Goal: Information Seeking & Learning: Compare options

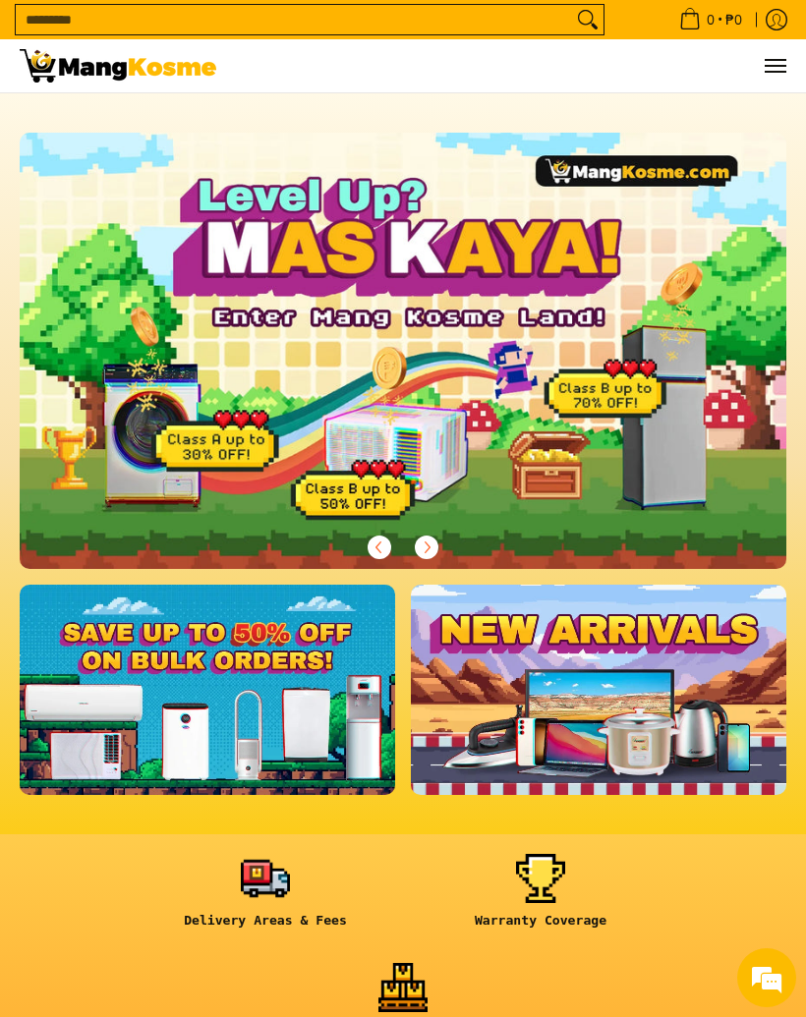
click at [782, 60] on button "Menu" at bounding box center [775, 65] width 24 height 53
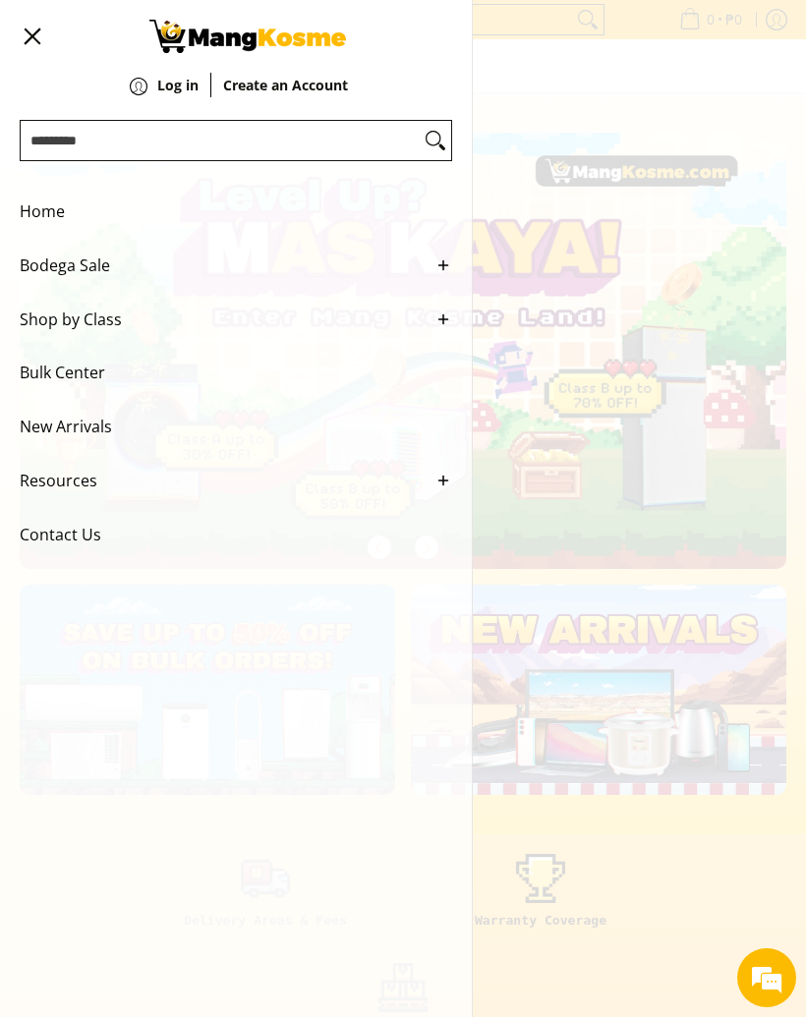
click at [642, 87] on div "0 Log in Create an Account" at bounding box center [403, 66] width 806 height 54
click at [600, 93] on div "0 Log in Create an Account" at bounding box center [403, 66] width 806 height 54
click at [29, 44] on button "Menu" at bounding box center [32, 36] width 24 height 73
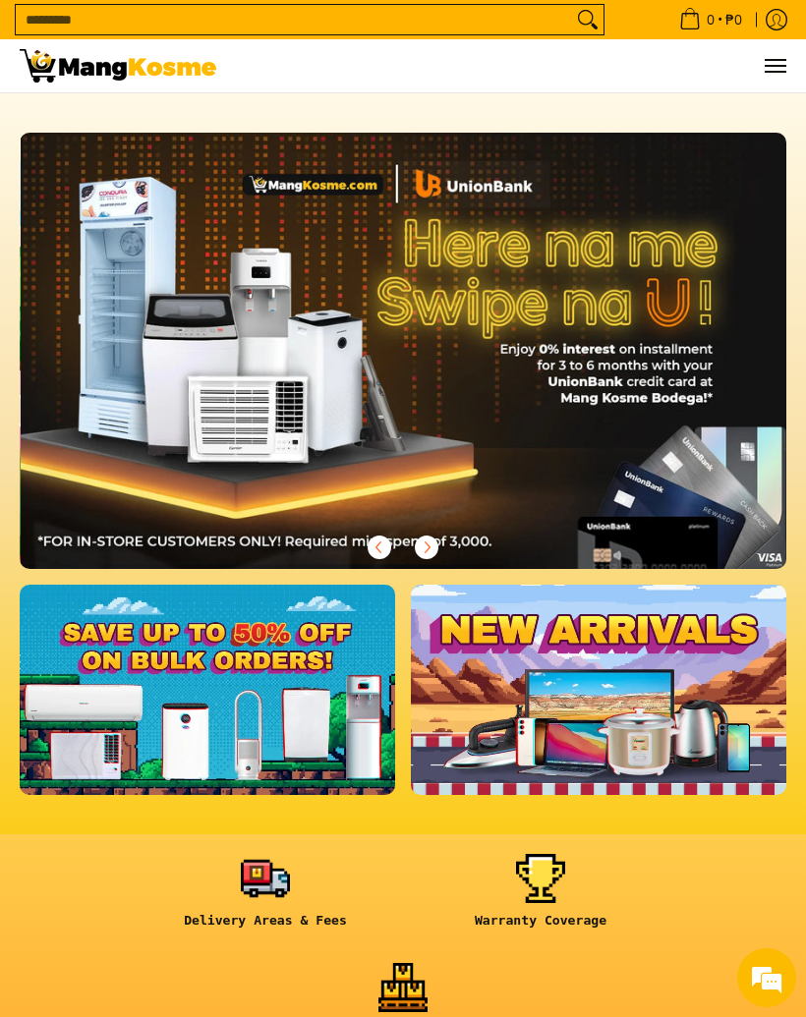
scroll to position [0, 767]
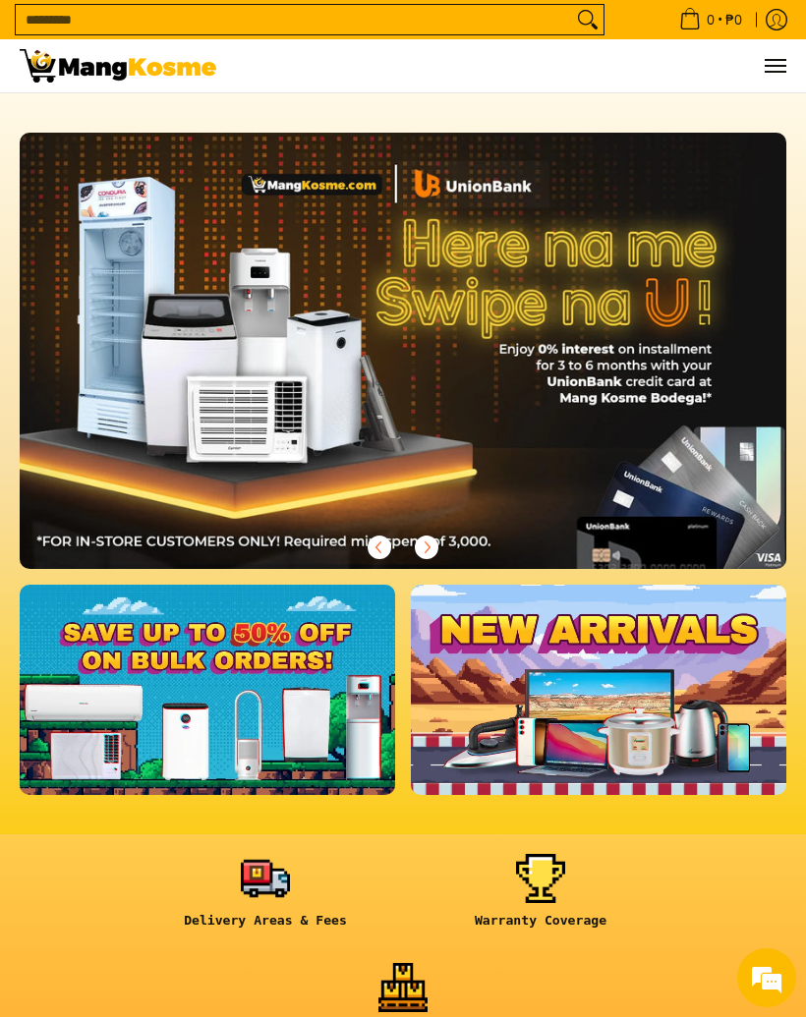
click at [320, 702] on link at bounding box center [207, 690] width 375 height 210
click at [690, 451] on img at bounding box center [403, 351] width 767 height 436
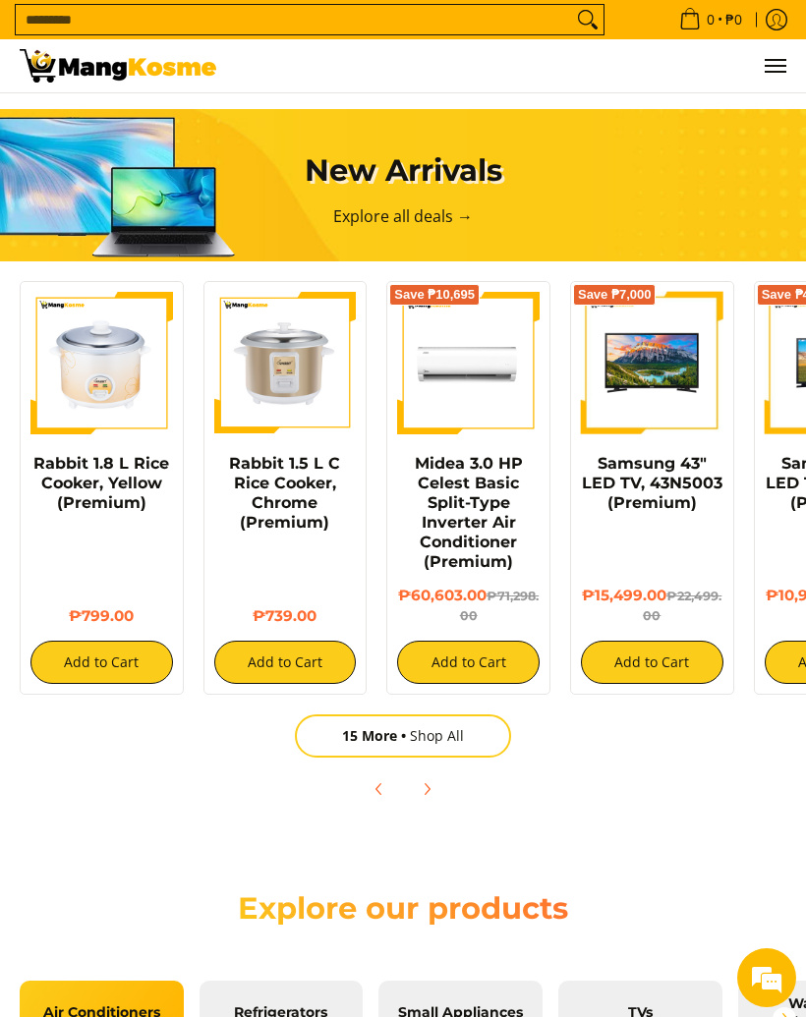
scroll to position [0, 0]
click at [476, 729] on link "15 More Shop All" at bounding box center [403, 736] width 216 height 43
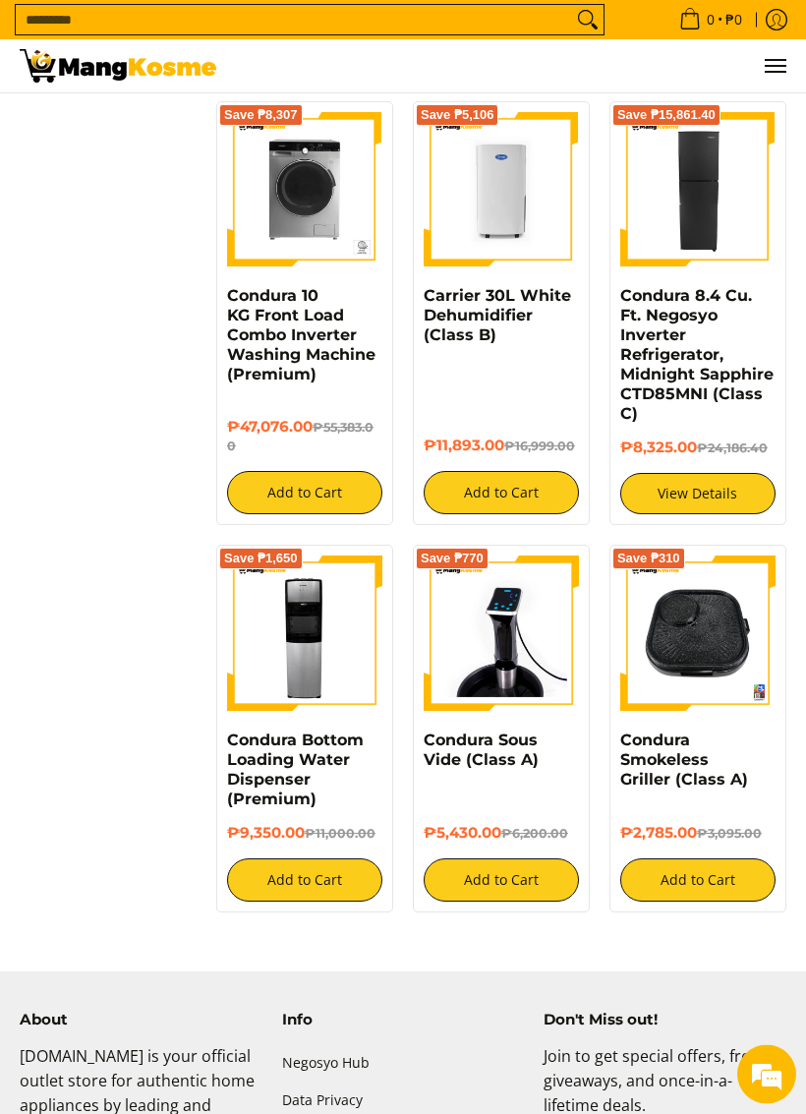
scroll to position [2301, 0]
click at [751, 424] on h4 "Condura 8.4 Cu. Ft. Negosyo Inverter Refrigerator, Midnight Sapphire CTD85MNI (…" at bounding box center [697, 355] width 155 height 138
click at [736, 401] on link "Condura 8.4 Cu. Ft. Negosyo Inverter Refrigerator, Midnight Sapphire CTD85MNI (…" at bounding box center [696, 354] width 153 height 137
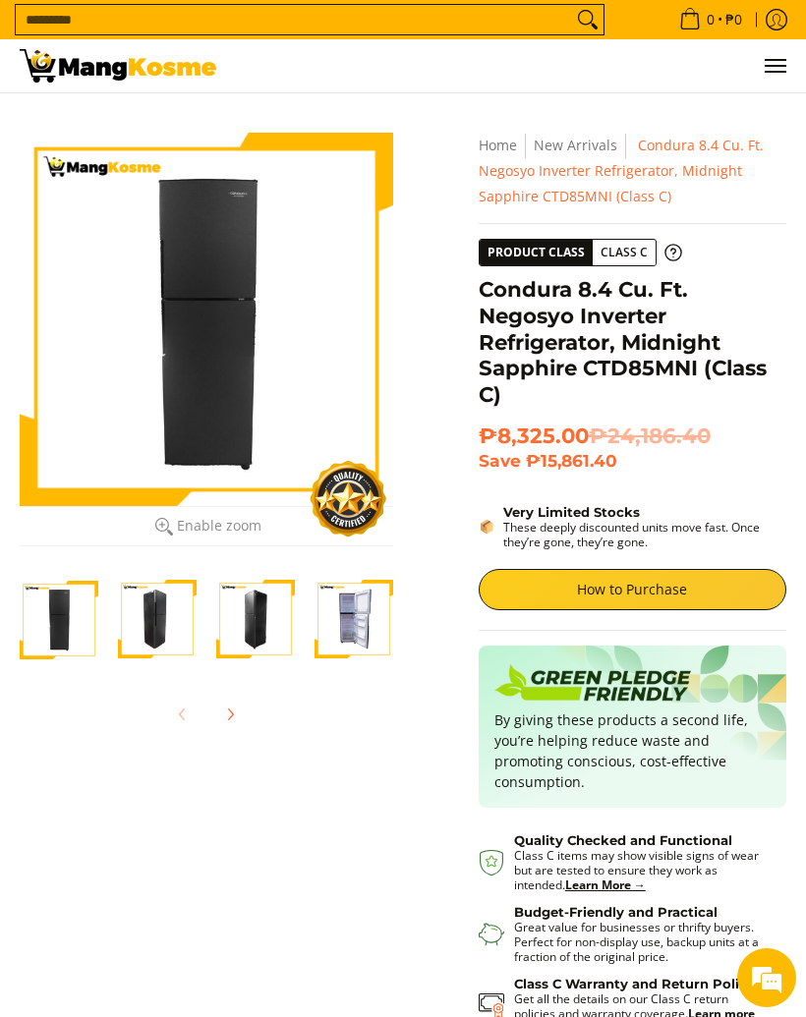
click at [361, 609] on img "Condura 8.4 Cu. Ft. Negosyo Inverter Refrigerator, Midnight Sapphire CTD85MNI (…" at bounding box center [354, 619] width 79 height 79
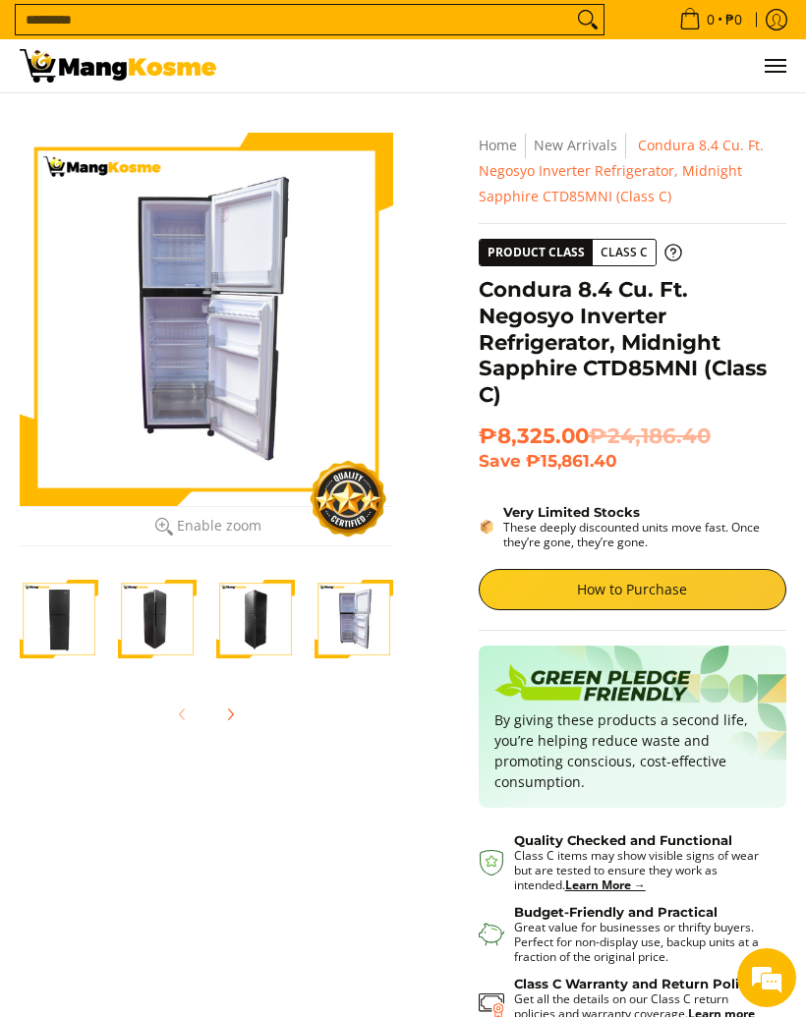
click at [716, 583] on link "How to Purchase" at bounding box center [633, 589] width 308 height 41
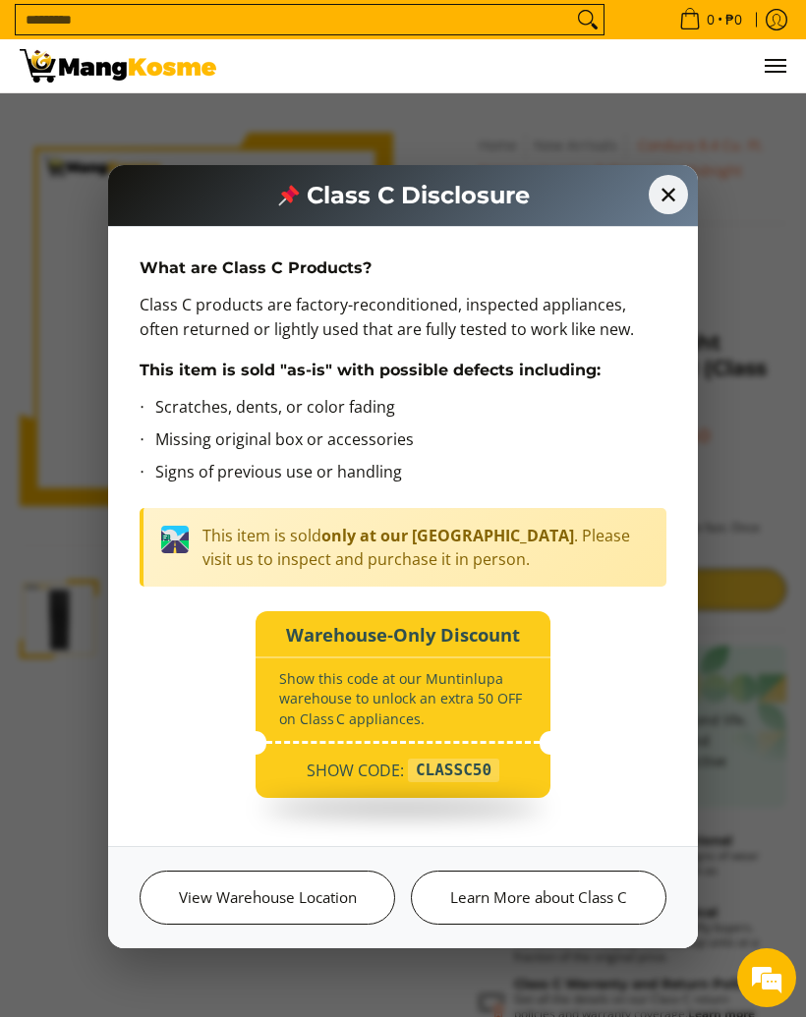
click at [666, 194] on span "✕" at bounding box center [668, 194] width 39 height 39
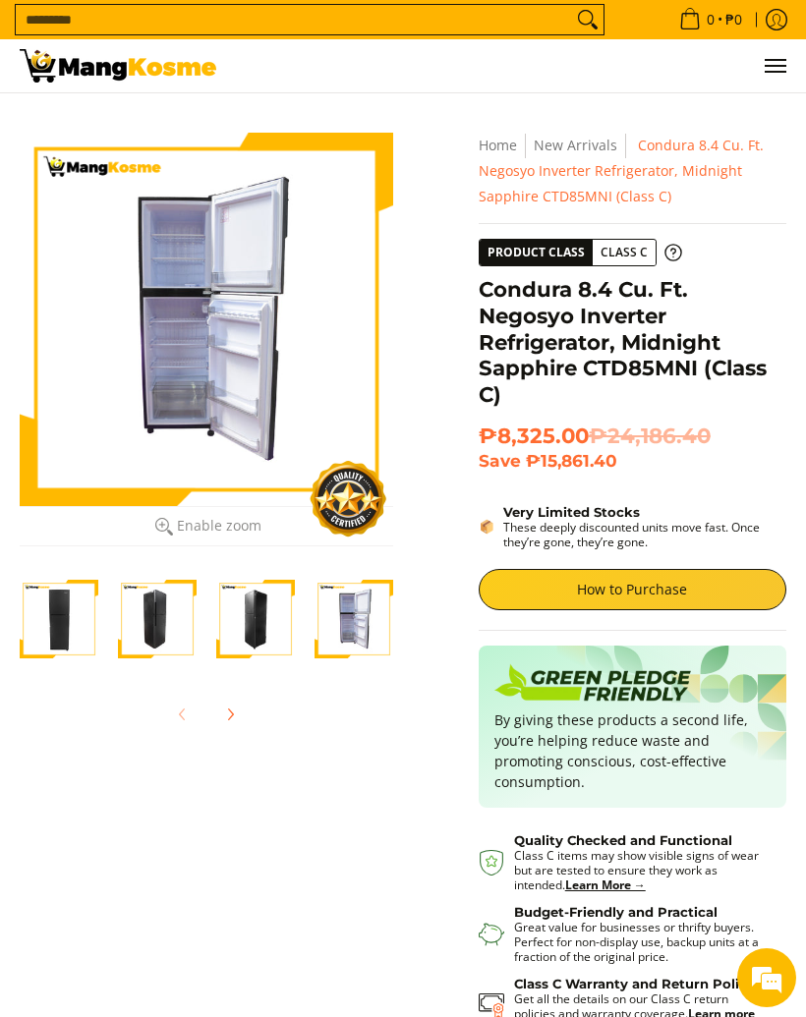
click at [325, 409] on div at bounding box center [206, 319] width 373 height 373
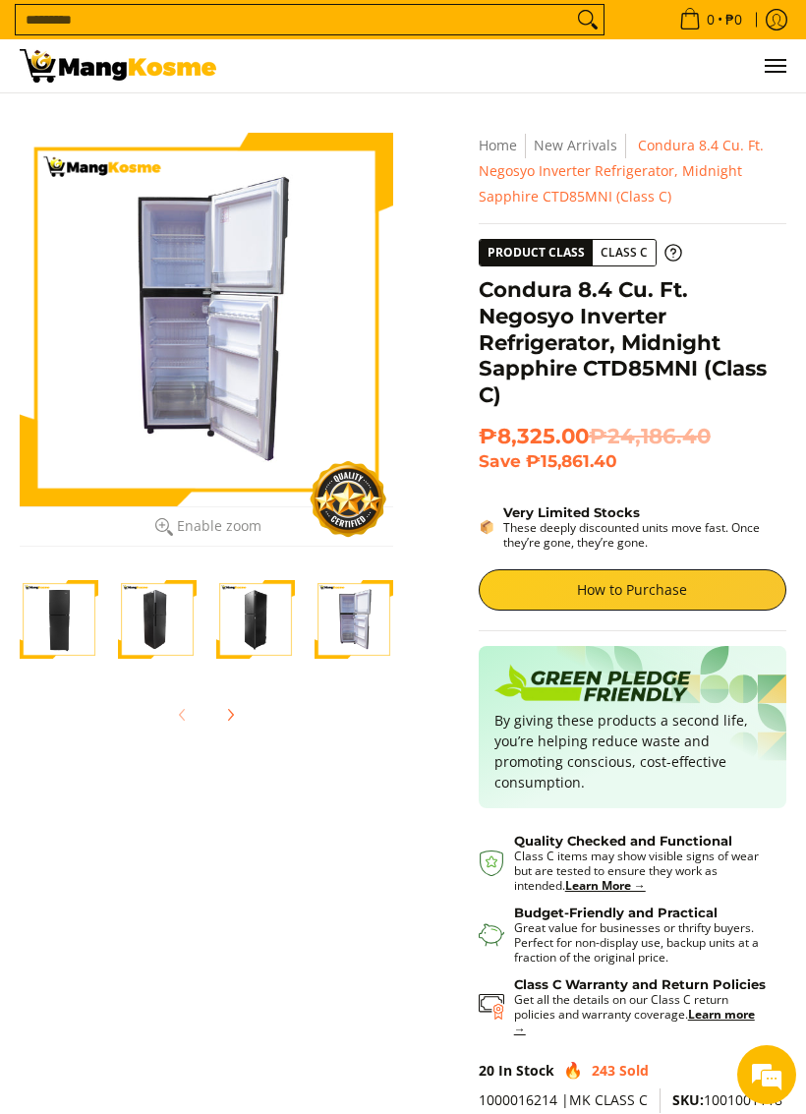
click at [260, 641] on img "Condura 8.4 Cu. Ft. Negosyo Inverter Refrigerator, Midnight Sapphire CTD85MNI (…" at bounding box center [255, 619] width 79 height 79
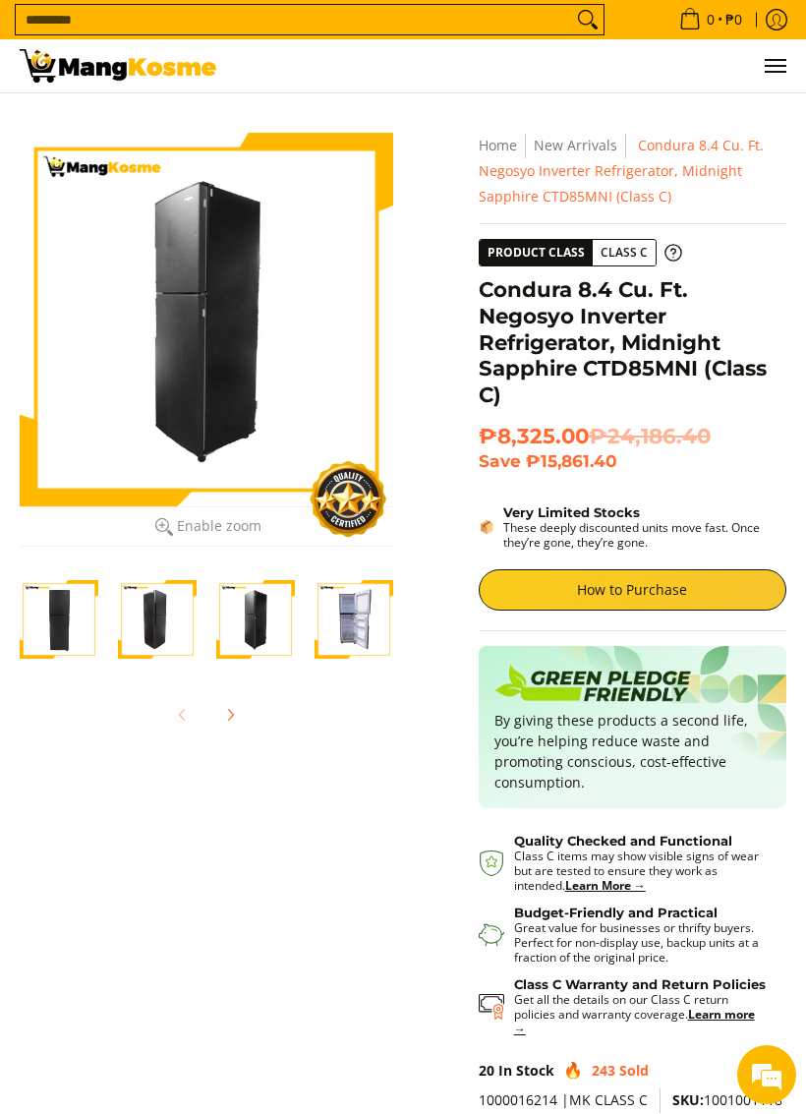
click at [171, 620] on img "Condura 8.4 Cu. Ft. Negosyo Inverter Refrigerator, Midnight Sapphire CTD85MNI (…" at bounding box center [157, 619] width 79 height 79
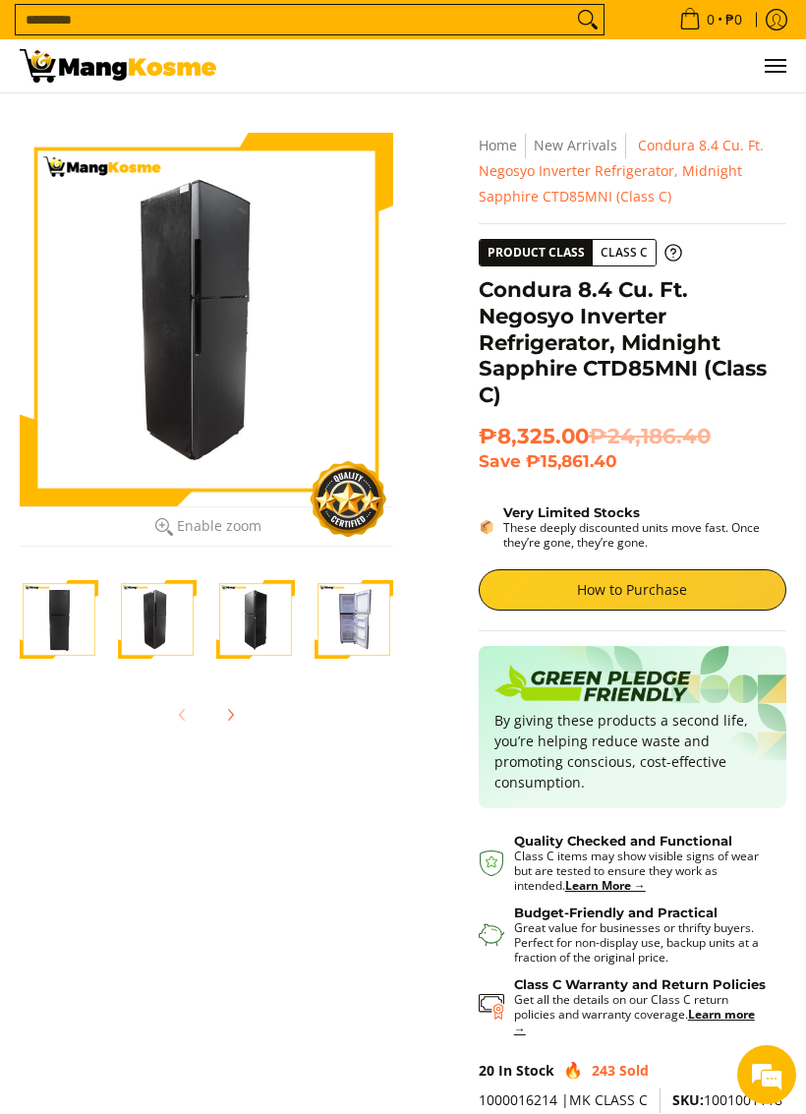
click at [88, 626] on img "Condura 8.4 Cu. Ft. Negosyo Inverter Refrigerator, Midnight Sapphire CTD85MNI (…" at bounding box center [59, 619] width 79 height 79
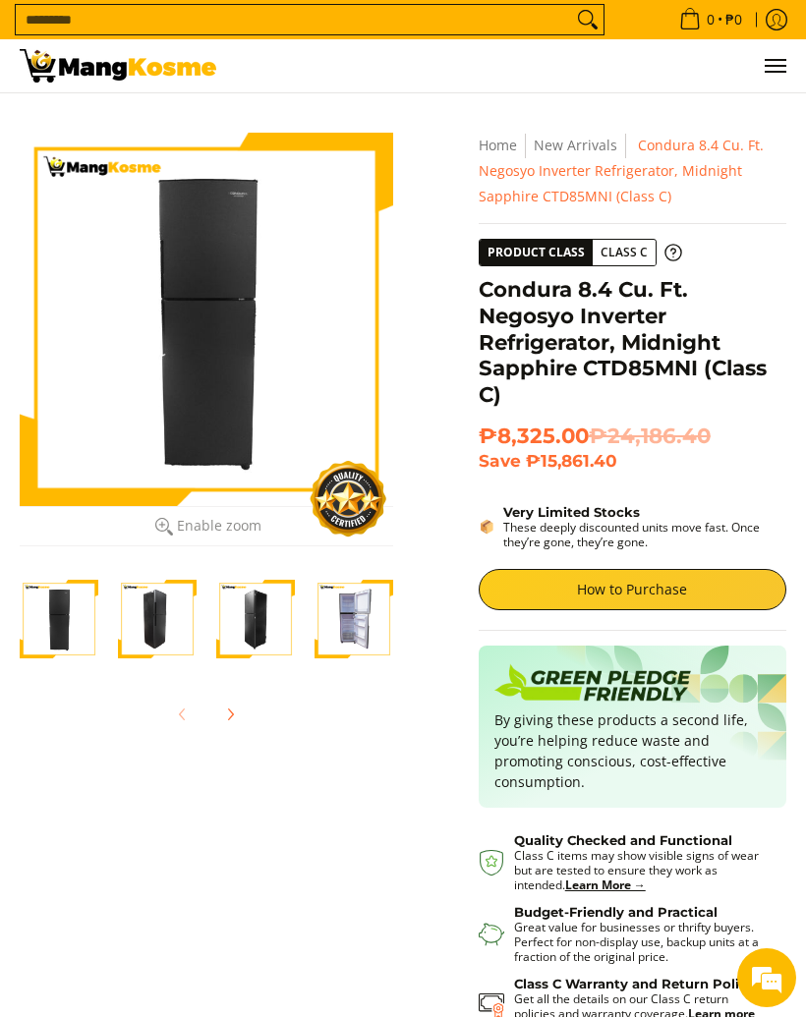
click at [351, 618] on img "Condura 8.4 Cu. Ft. Negosyo Inverter Refrigerator, Midnight Sapphire CTD85MNI (…" at bounding box center [354, 619] width 79 height 79
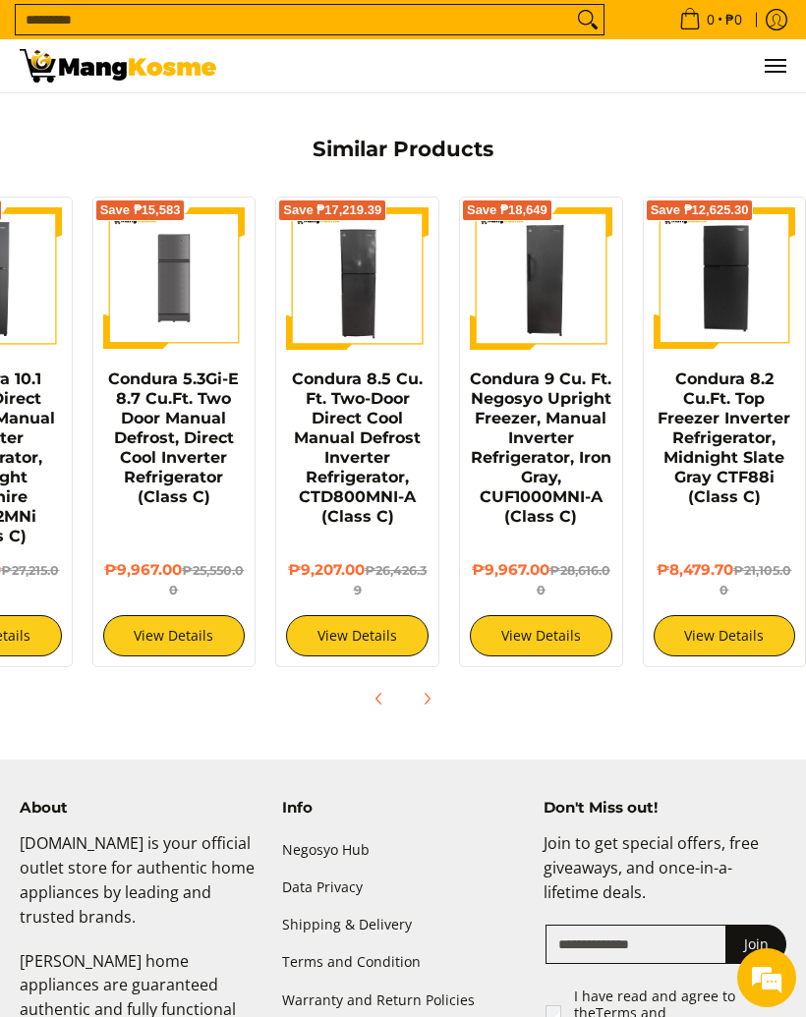
scroll to position [0, 111]
click at [748, 288] on img at bounding box center [725, 278] width 143 height 143
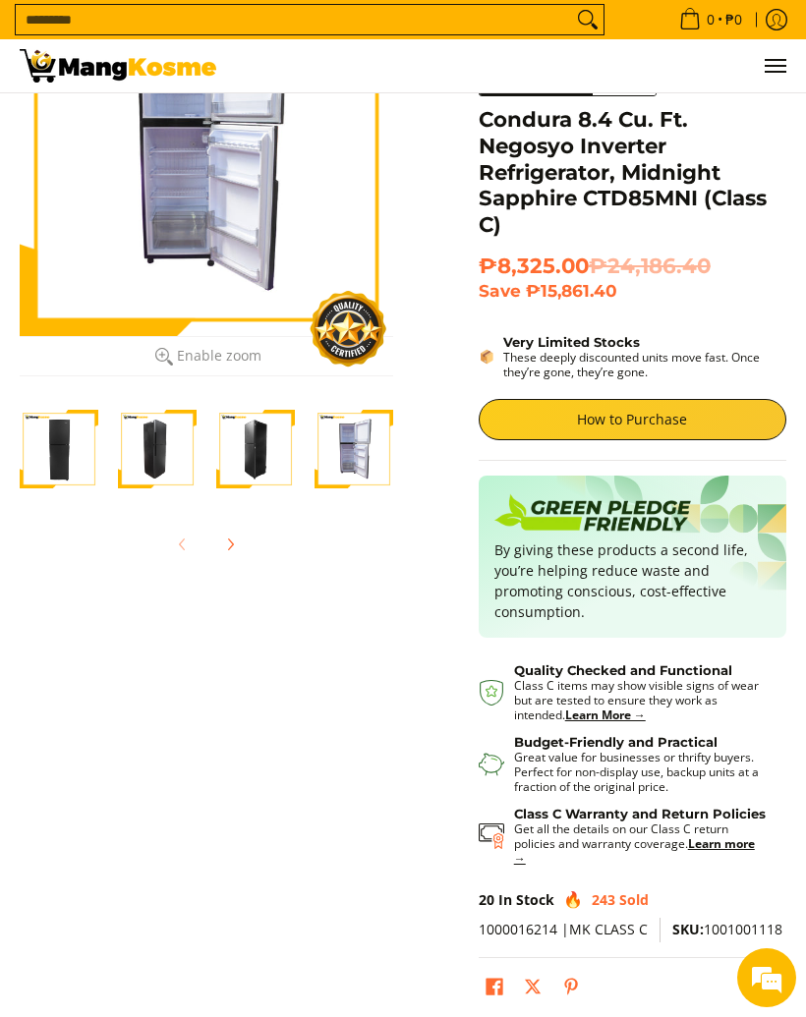
scroll to position [0, 0]
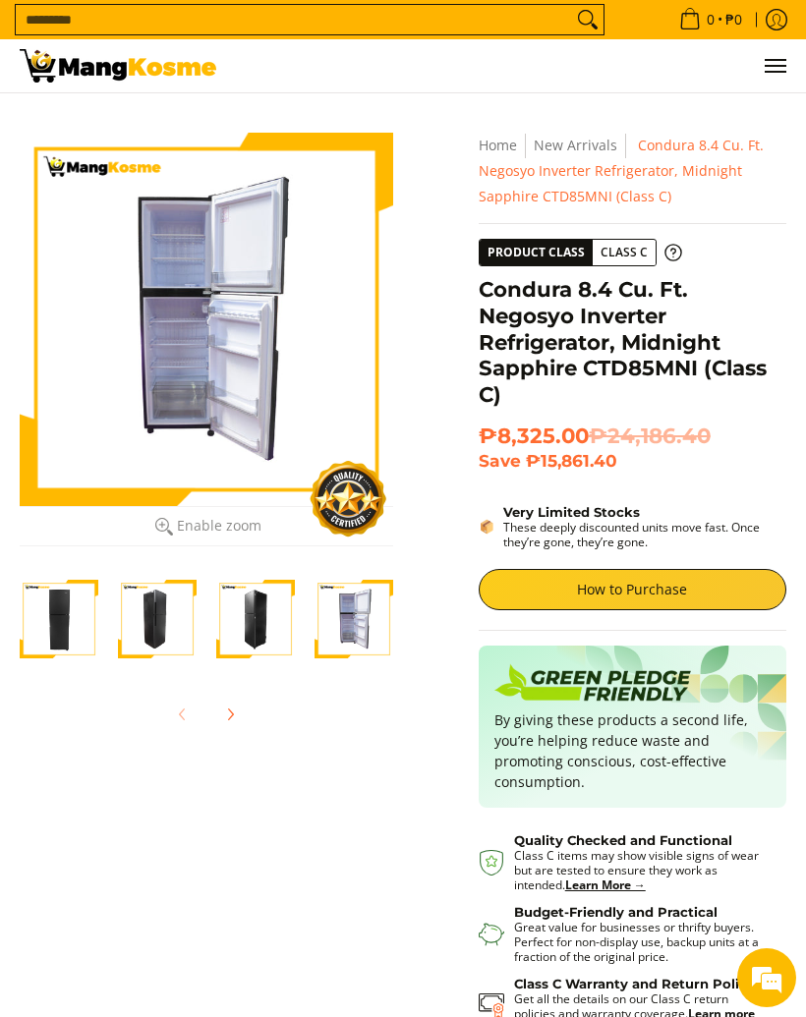
click at [737, 594] on link "How to Purchase" at bounding box center [633, 589] width 308 height 41
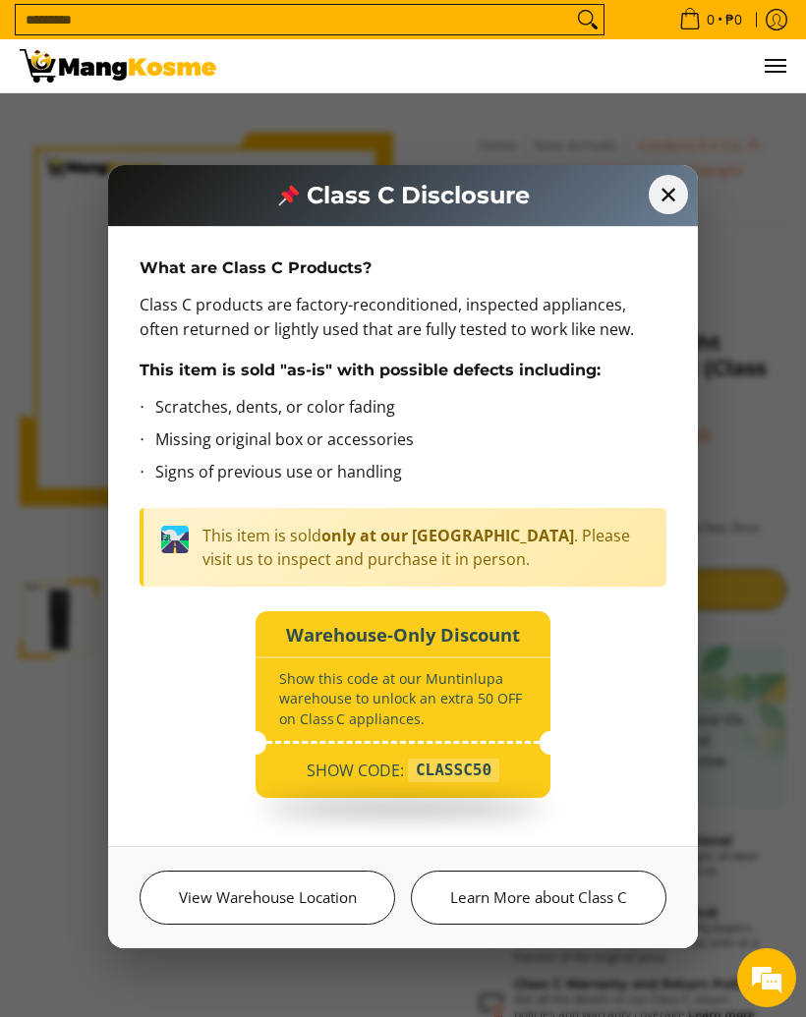
click at [495, 741] on div at bounding box center [402, 742] width 273 height 3
click at [668, 203] on span "✕" at bounding box center [668, 194] width 39 height 39
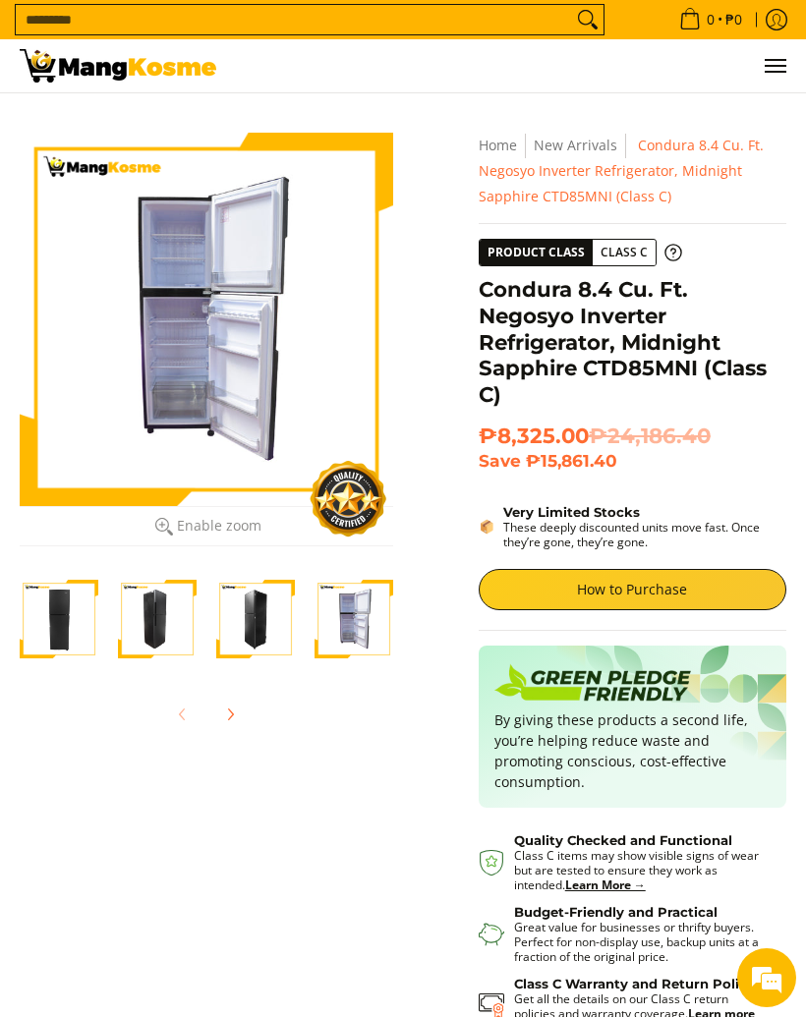
click at [765, 975] on em at bounding box center [766, 977] width 53 height 53
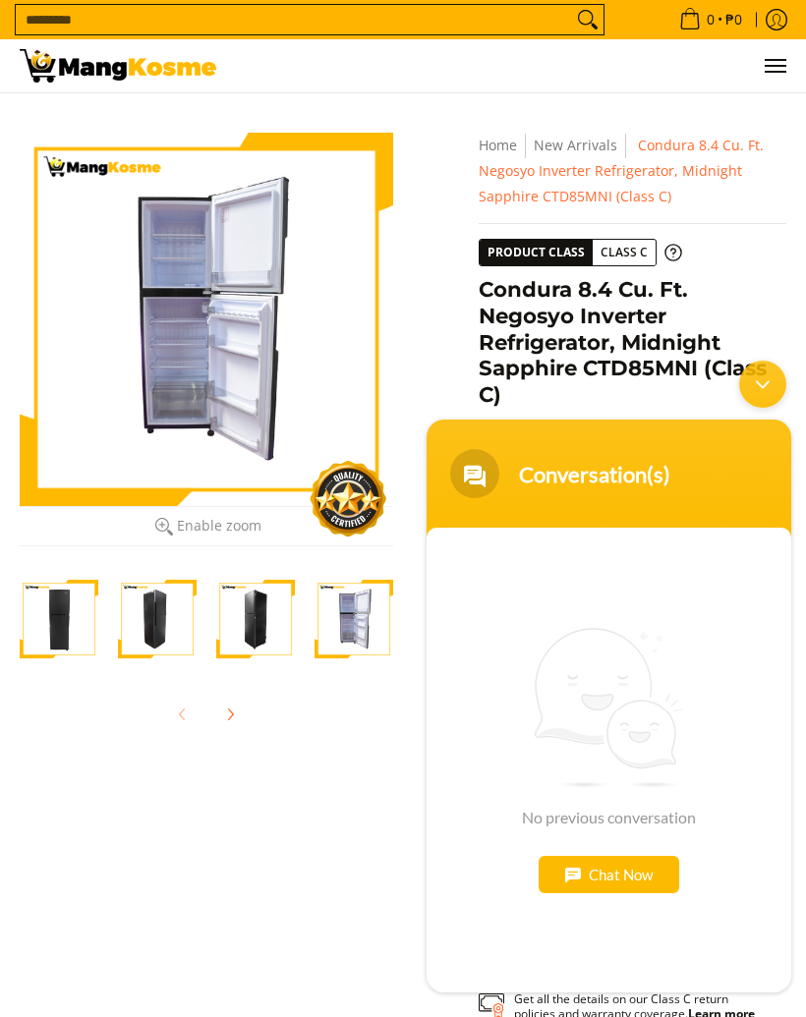
click at [769, 385] on div "Minimize live chat window" at bounding box center [762, 384] width 47 height 47
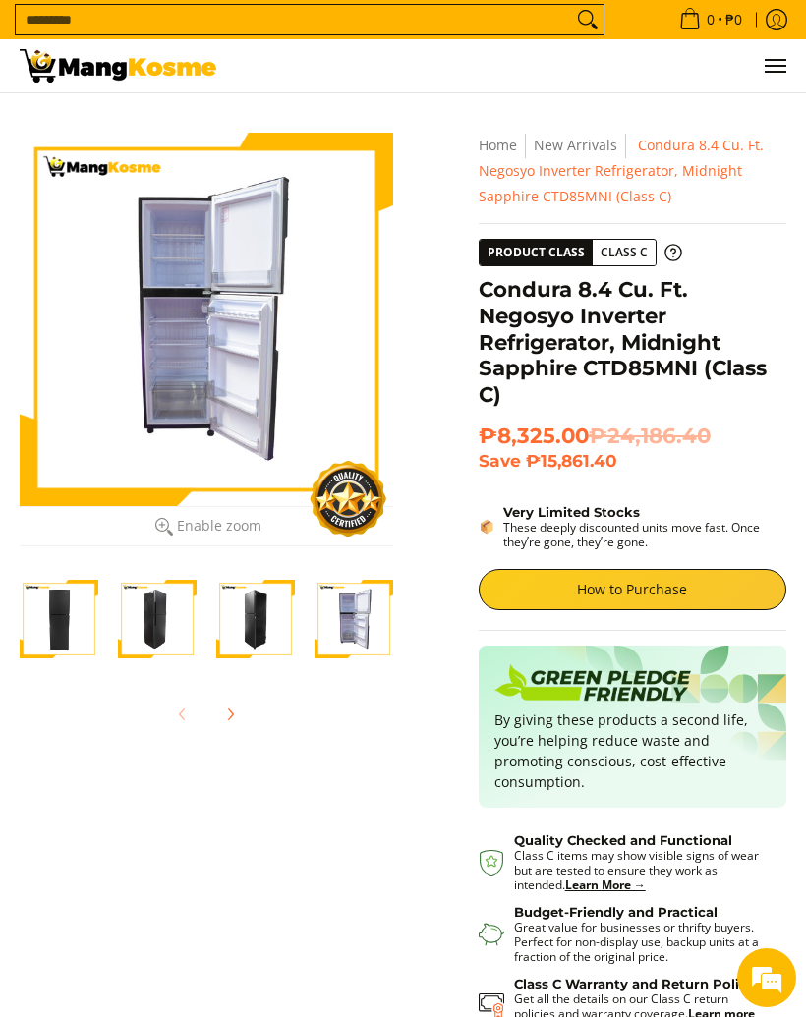
click at [729, 579] on link "How to Purchase" at bounding box center [633, 589] width 308 height 41
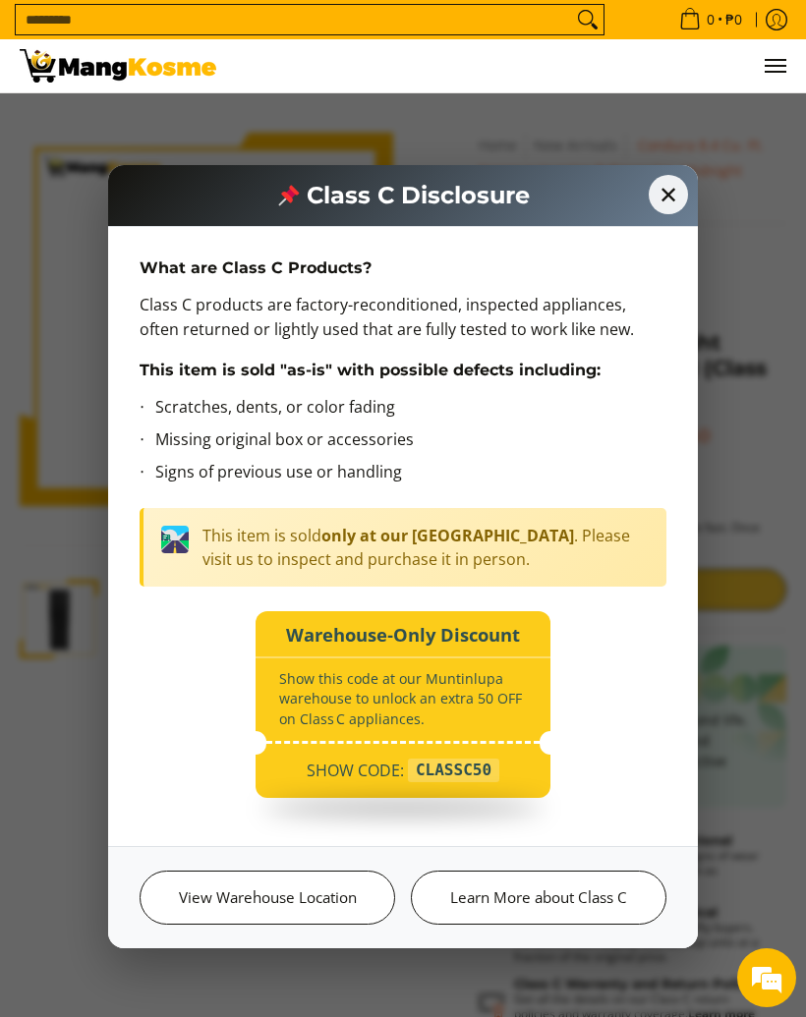
click at [200, 906] on link "View Warehouse Location" at bounding box center [268, 898] width 256 height 54
click at [667, 188] on span "✕" at bounding box center [668, 194] width 39 height 39
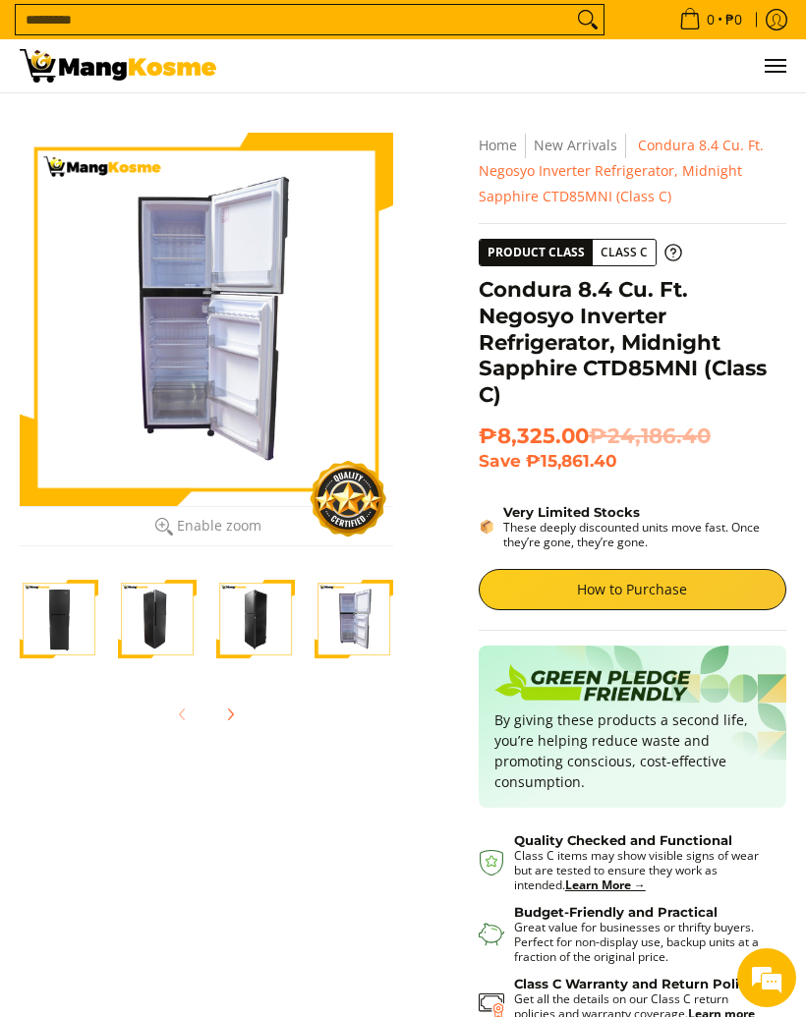
click at [79, 635] on img "Condura 8.4 Cu. Ft. Negosyo Inverter Refrigerator, Midnight Sapphire CTD85MNI (…" at bounding box center [59, 619] width 79 height 79
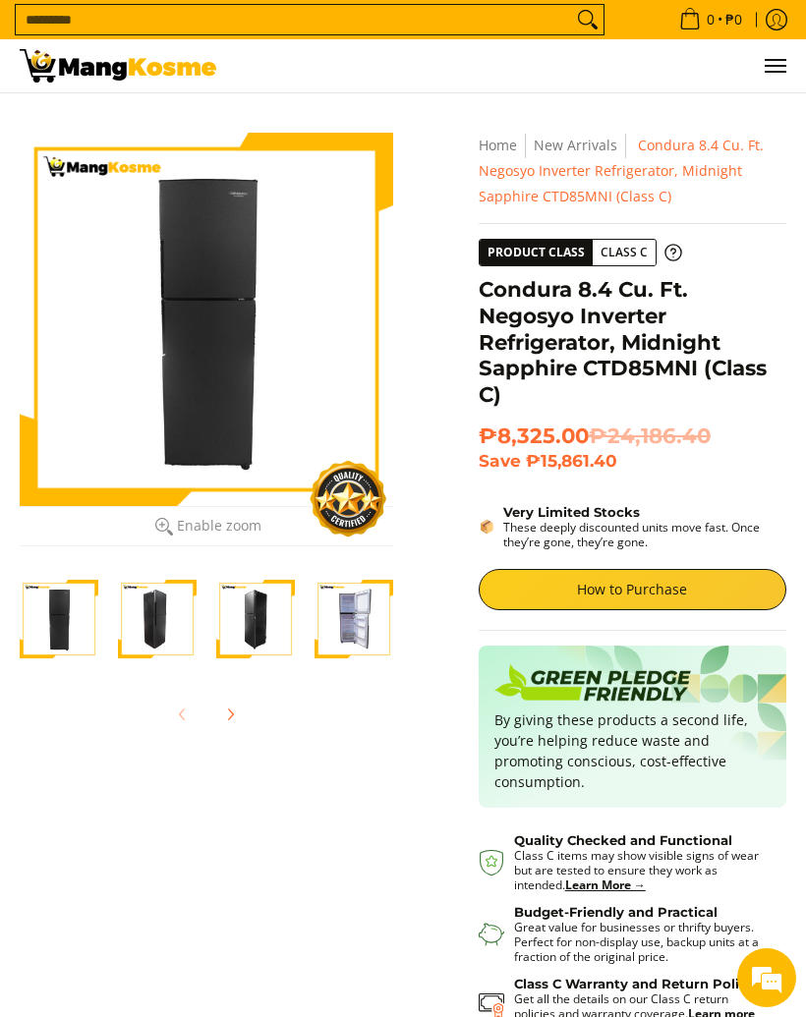
click at [148, 625] on img "Condura 8.4 Cu. Ft. Negosyo Inverter Refrigerator, Midnight Sapphire CTD85MNI (…" at bounding box center [157, 619] width 79 height 79
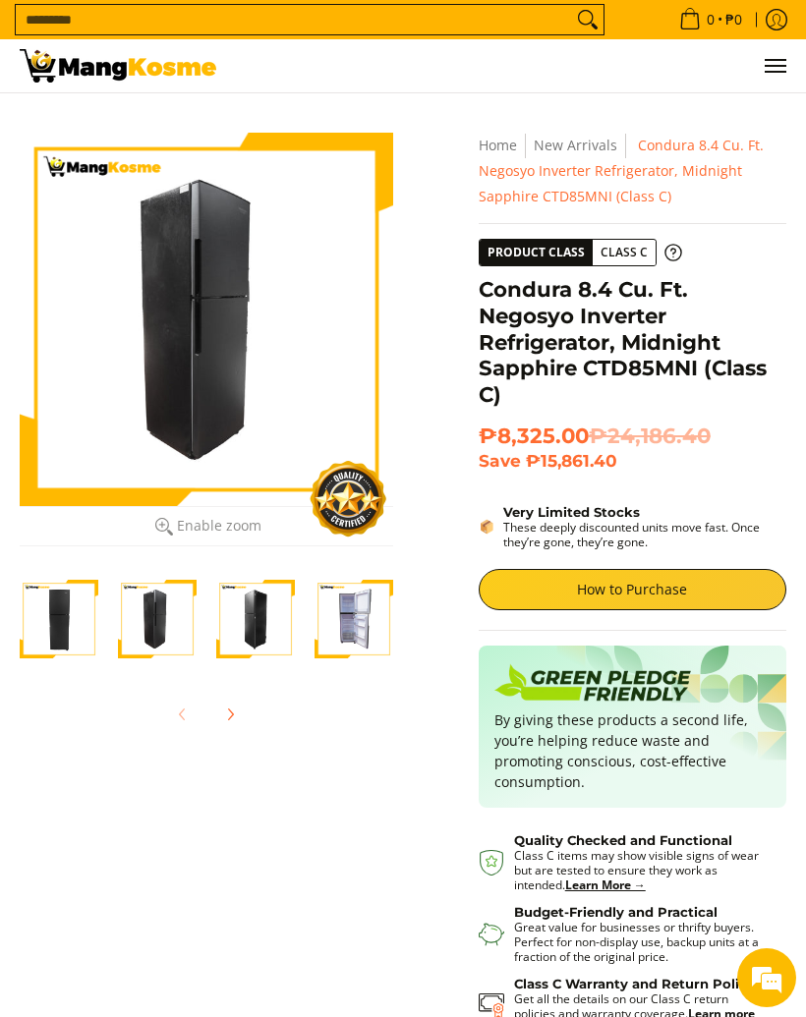
click at [218, 615] on img "Condura 8.4 Cu. Ft. Negosyo Inverter Refrigerator, Midnight Sapphire CTD85MNI (…" at bounding box center [255, 619] width 79 height 79
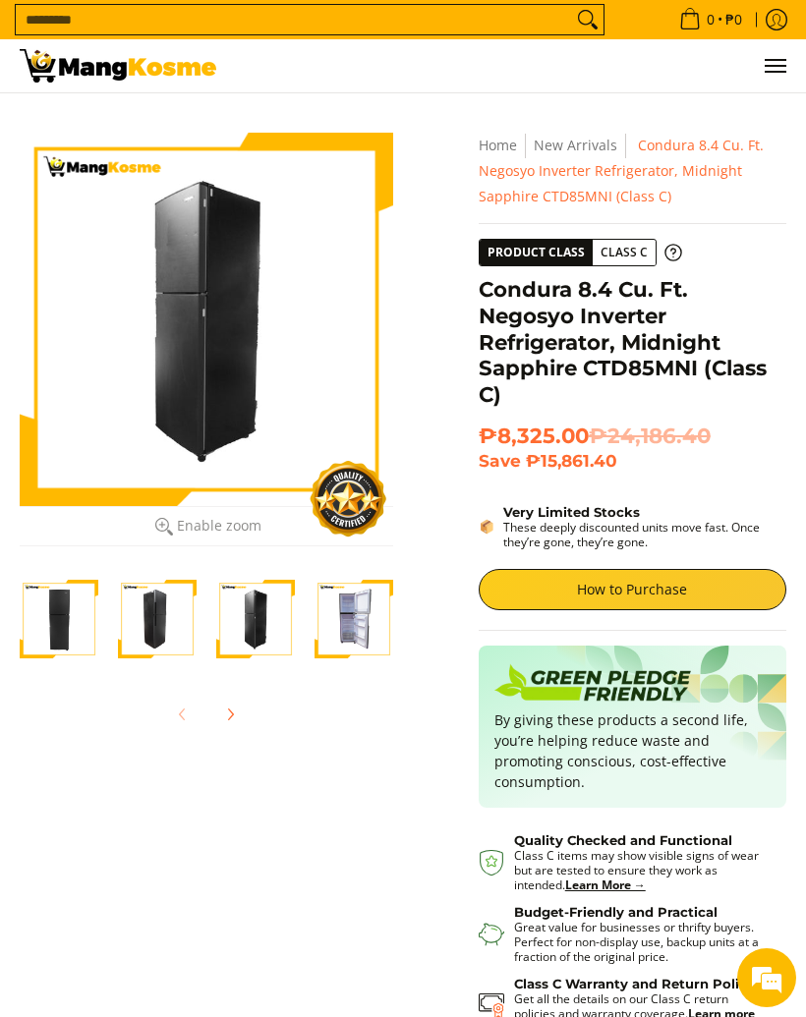
click at [335, 602] on img "Condura 8.4 Cu. Ft. Negosyo Inverter Refrigerator, Midnight Sapphire CTD85MNI (…" at bounding box center [354, 619] width 79 height 79
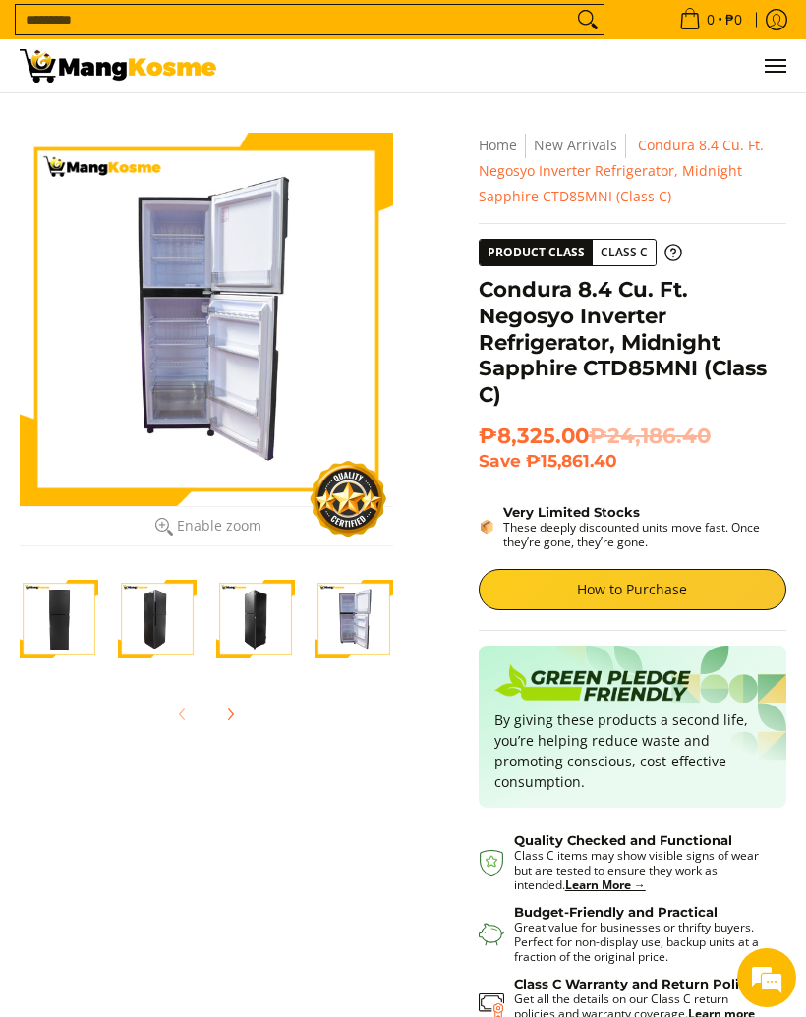
click at [546, 602] on link "How to Purchase" at bounding box center [633, 589] width 308 height 41
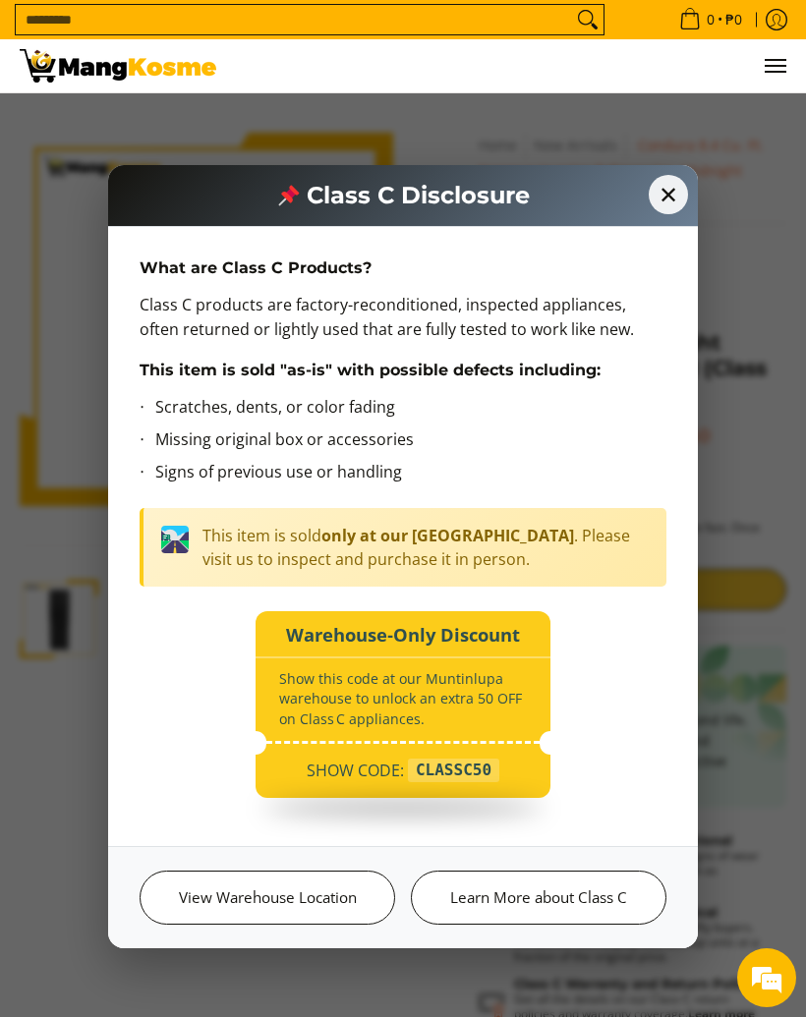
click at [641, 202] on div "Class C Disclosure" at bounding box center [403, 196] width 590 height 62
click at [658, 197] on span "✕" at bounding box center [668, 194] width 39 height 39
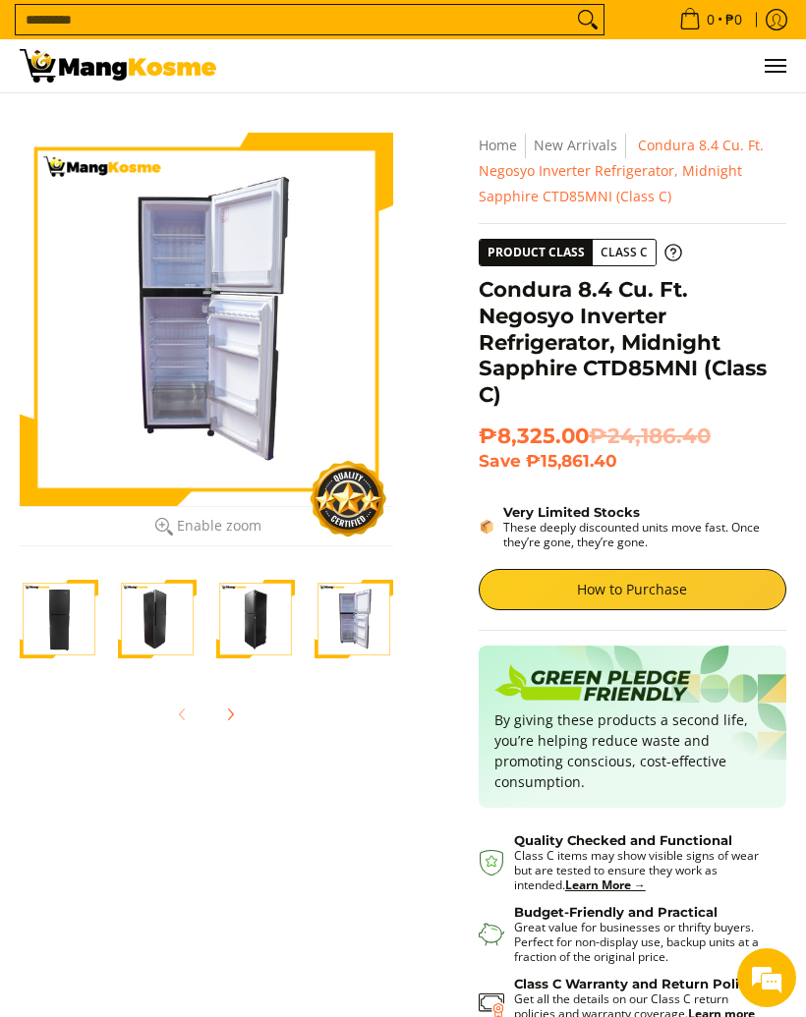
click at [777, 985] on em at bounding box center [766, 977] width 53 height 53
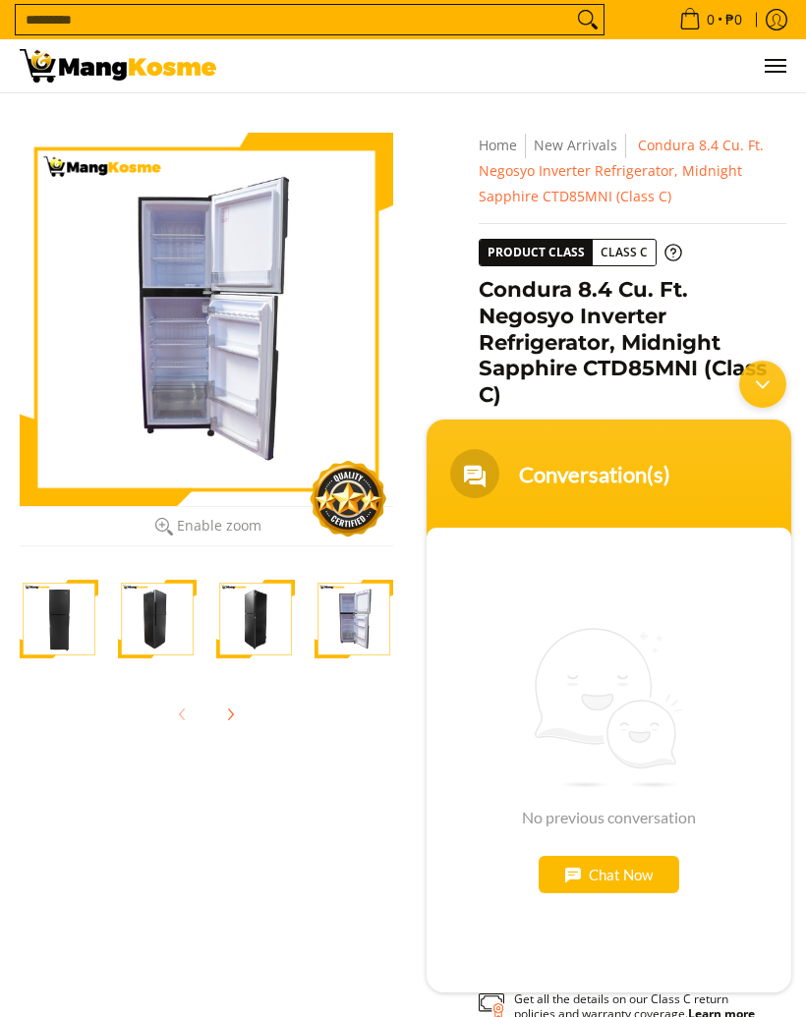
click at [570, 873] on div "Chat Now" at bounding box center [609, 874] width 141 height 37
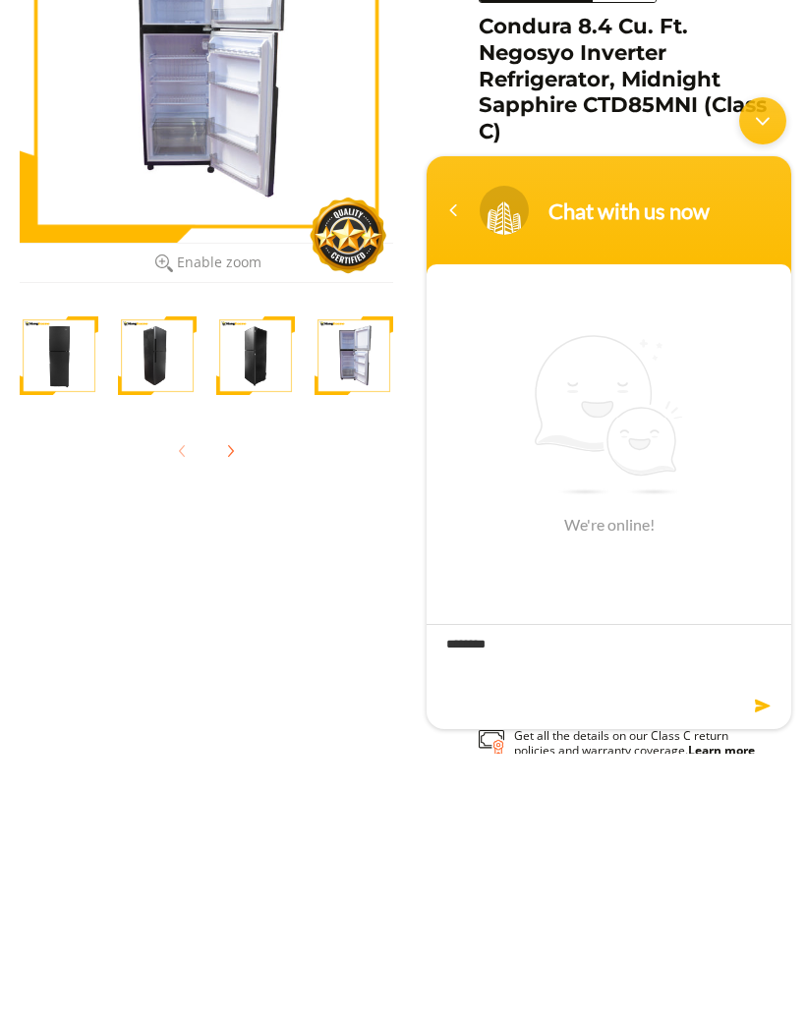
type textarea "****"
click at [77, 608] on div "Skip to Main Content Enable zoom Disable zoom Enable zoom Disable zoom Enable z…" at bounding box center [403, 668] width 786 height 1071
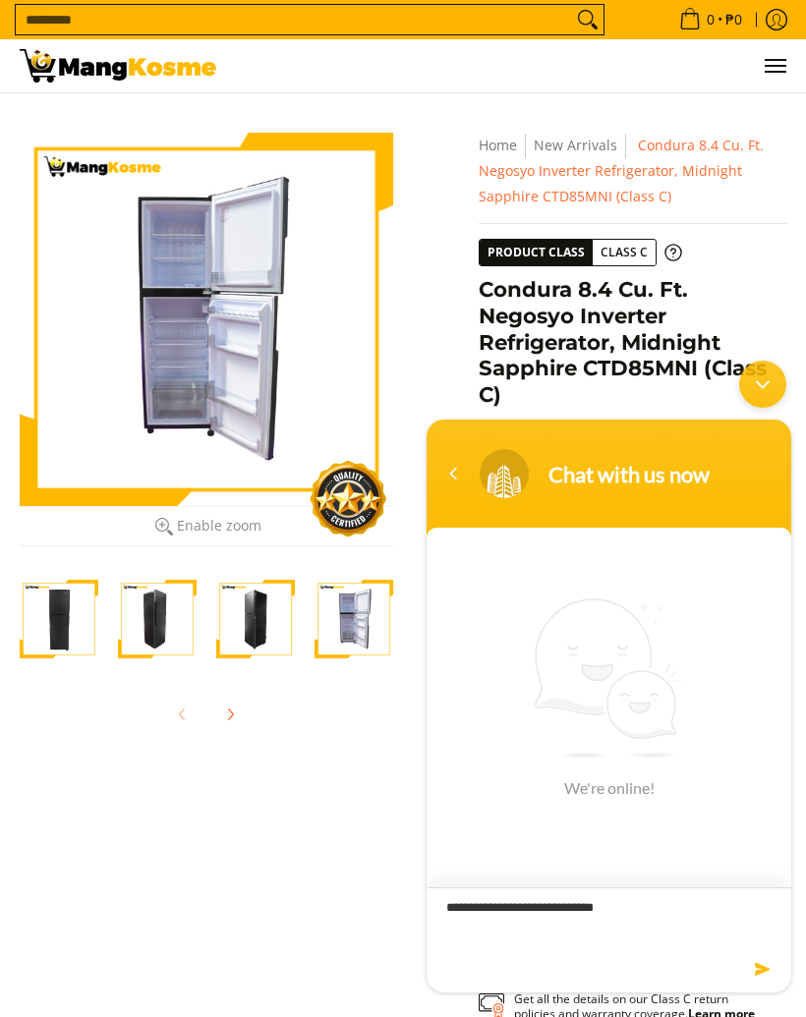
click at [682, 906] on textarea "**********" at bounding box center [609, 922] width 365 height 69
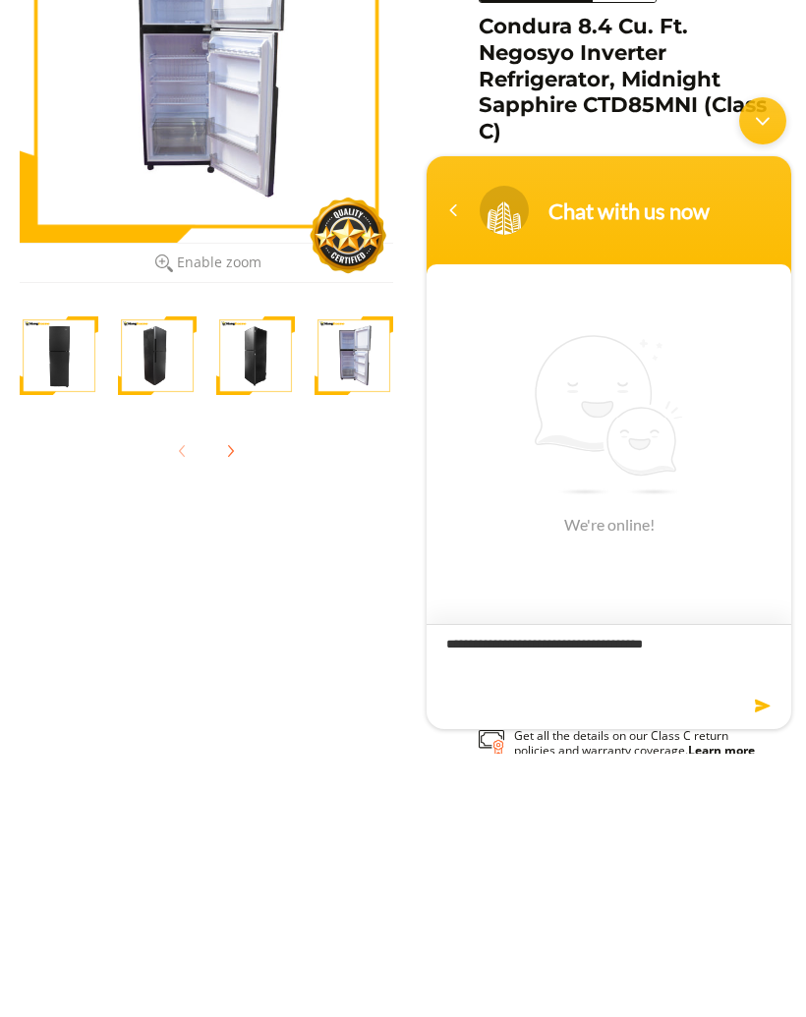
type textarea "**********"
click at [764, 704] on em at bounding box center [764, 706] width 19 height 27
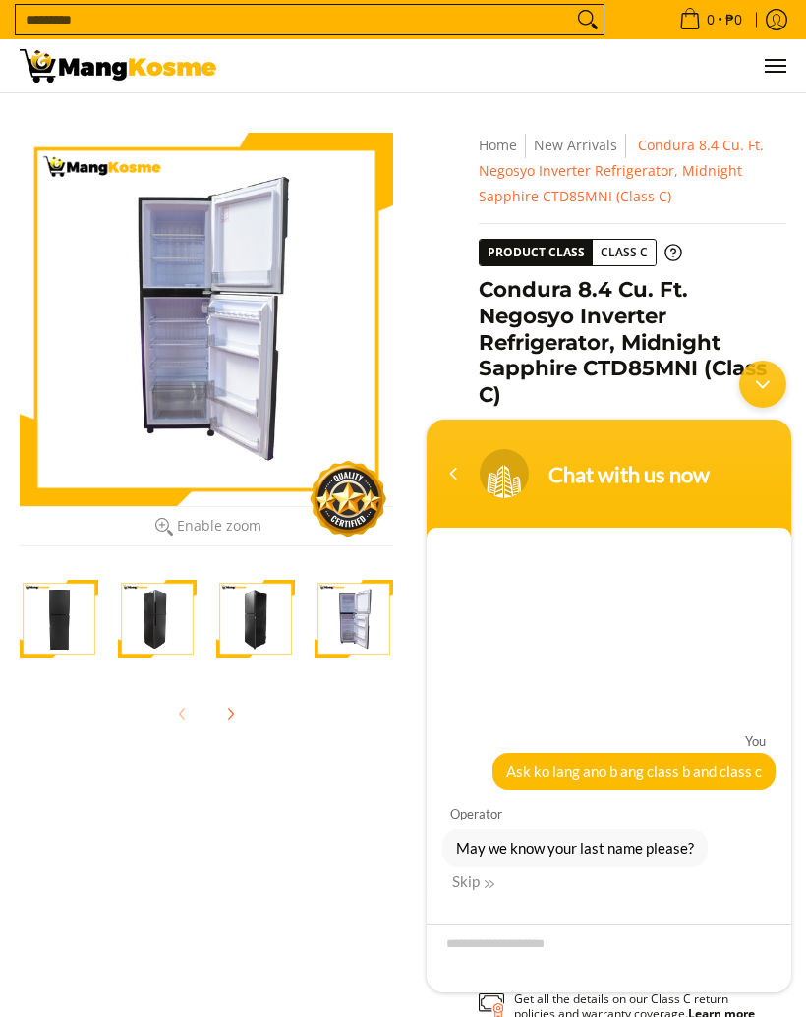
click at [476, 873] on div "Skip" at bounding box center [473, 882] width 42 height 18
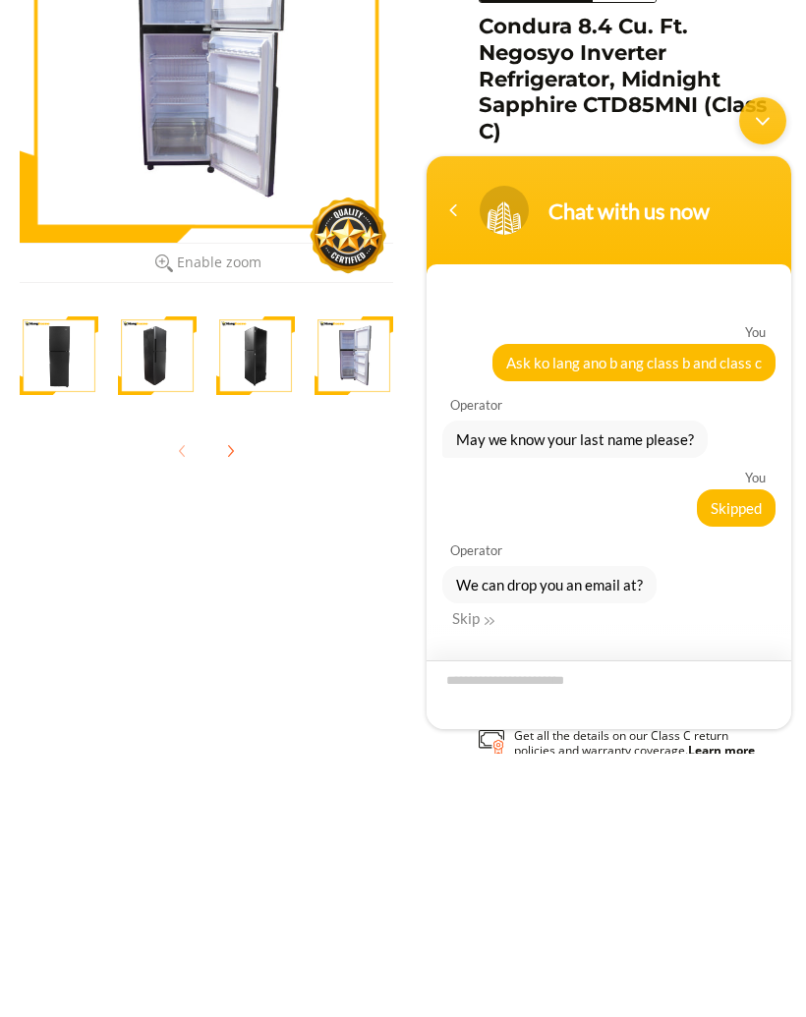
click at [466, 613] on div "Skip" at bounding box center [473, 618] width 42 height 18
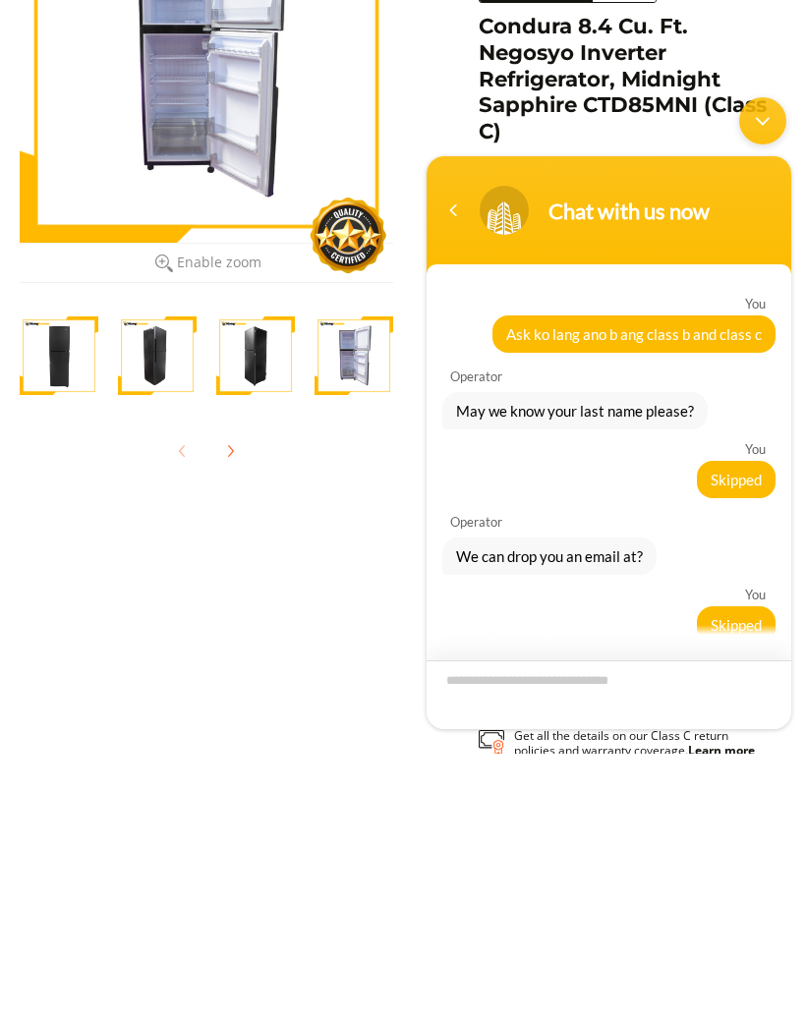
scroll to position [17, 0]
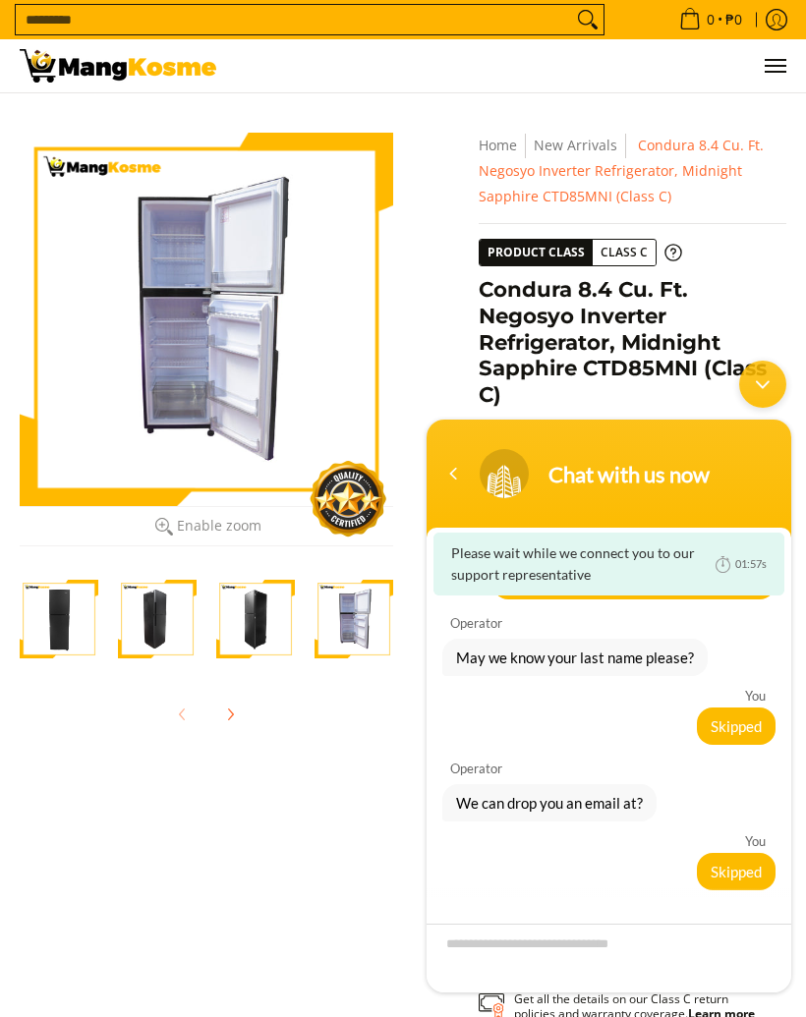
click at [770, 398] on div "Minimize live chat window" at bounding box center [762, 384] width 47 height 47
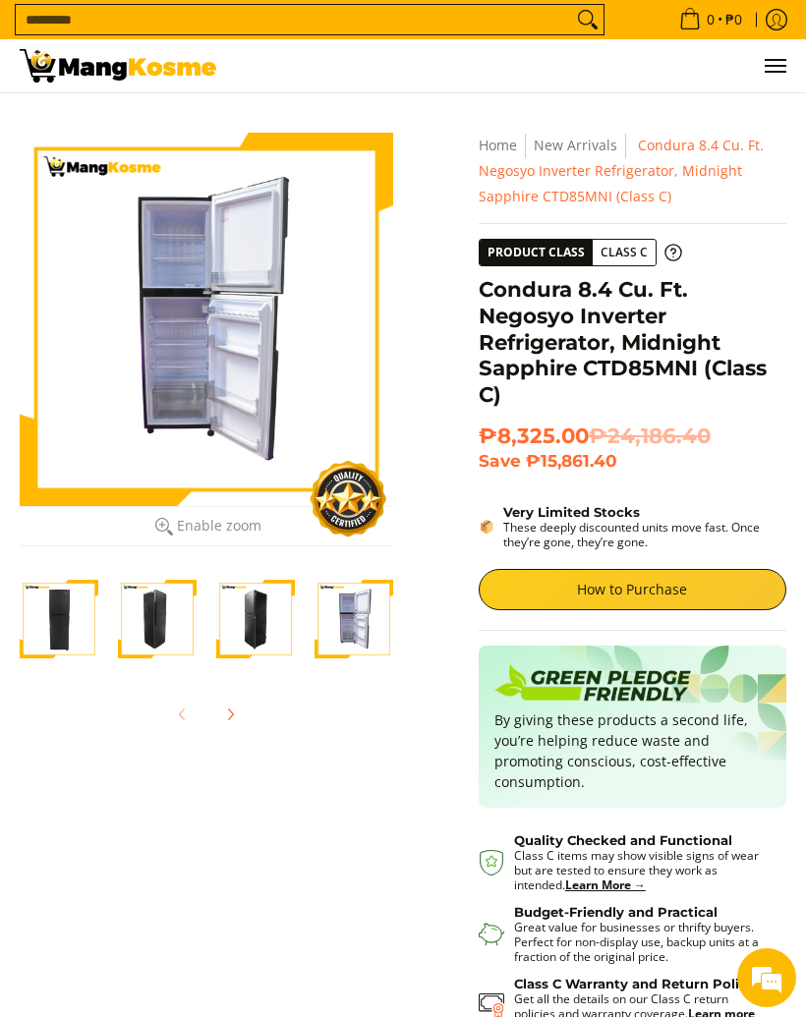
click at [251, 626] on img "Condura 8.4 Cu. Ft. Negosyo Inverter Refrigerator, Midnight Sapphire CTD85MNI (…" at bounding box center [255, 619] width 79 height 79
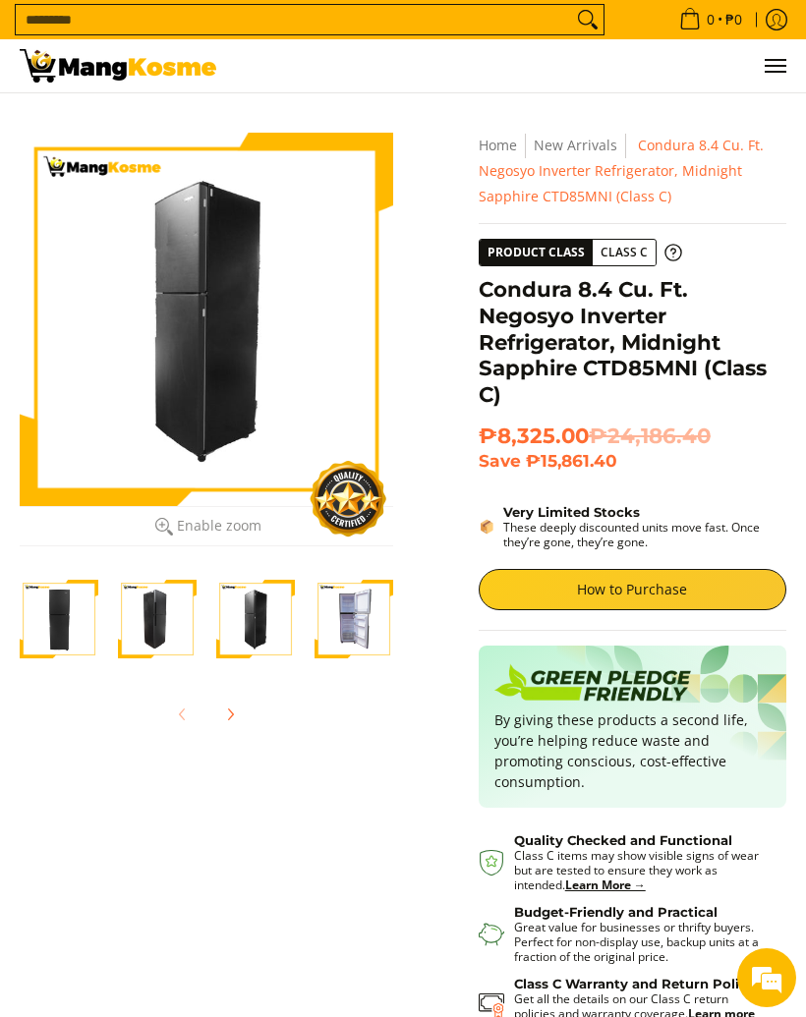
click at [162, 628] on img "Condura 8.4 Cu. Ft. Negosyo Inverter Refrigerator, Midnight Sapphire CTD85MNI (…" at bounding box center [157, 619] width 79 height 79
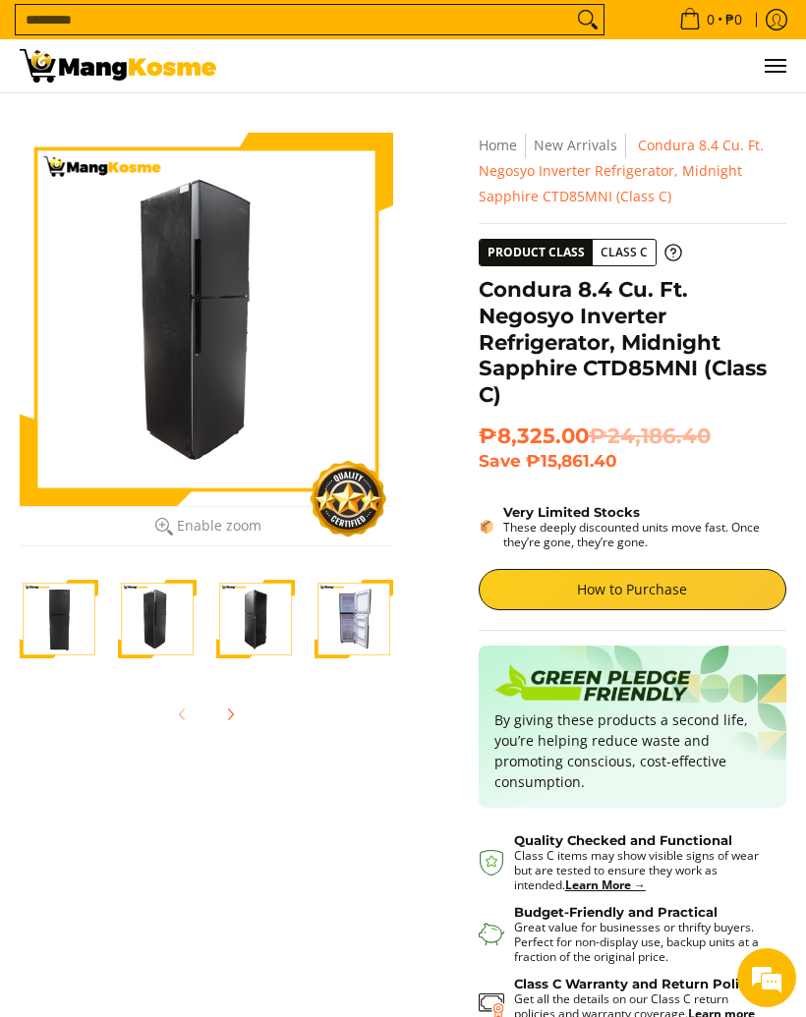
click at [55, 626] on img "Condura 8.4 Cu. Ft. Negosyo Inverter Refrigerator, Midnight Sapphire CTD85MNI (…" at bounding box center [59, 619] width 79 height 79
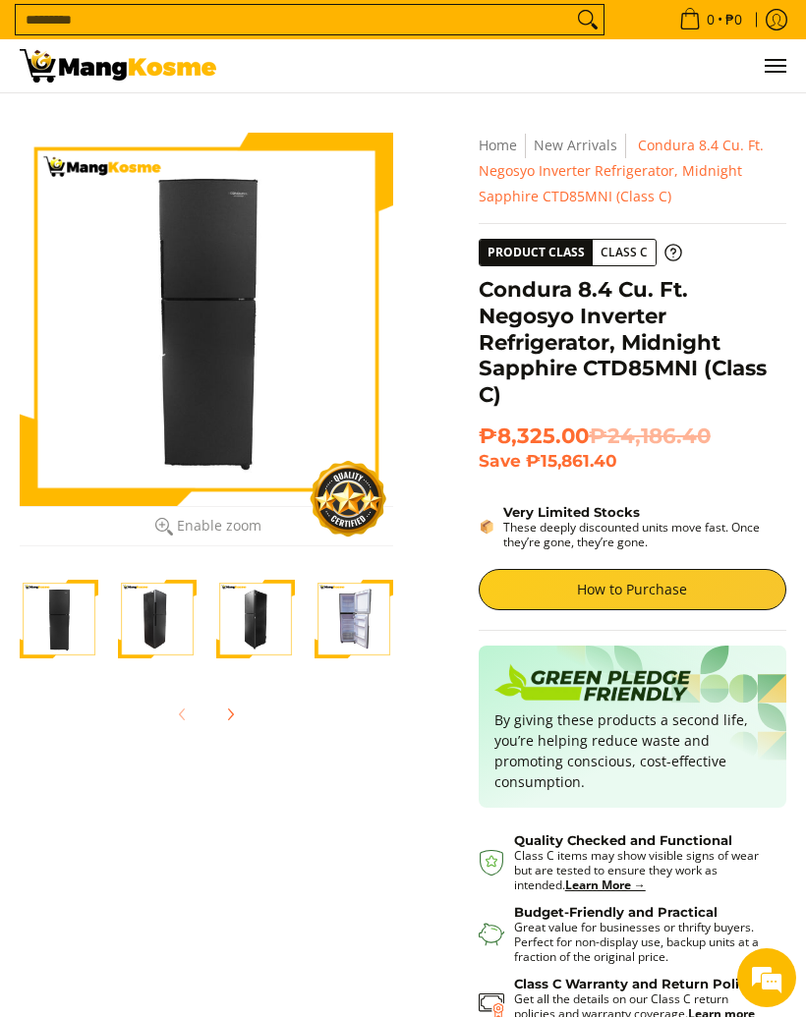
click at [173, 434] on div at bounding box center [206, 319] width 373 height 373
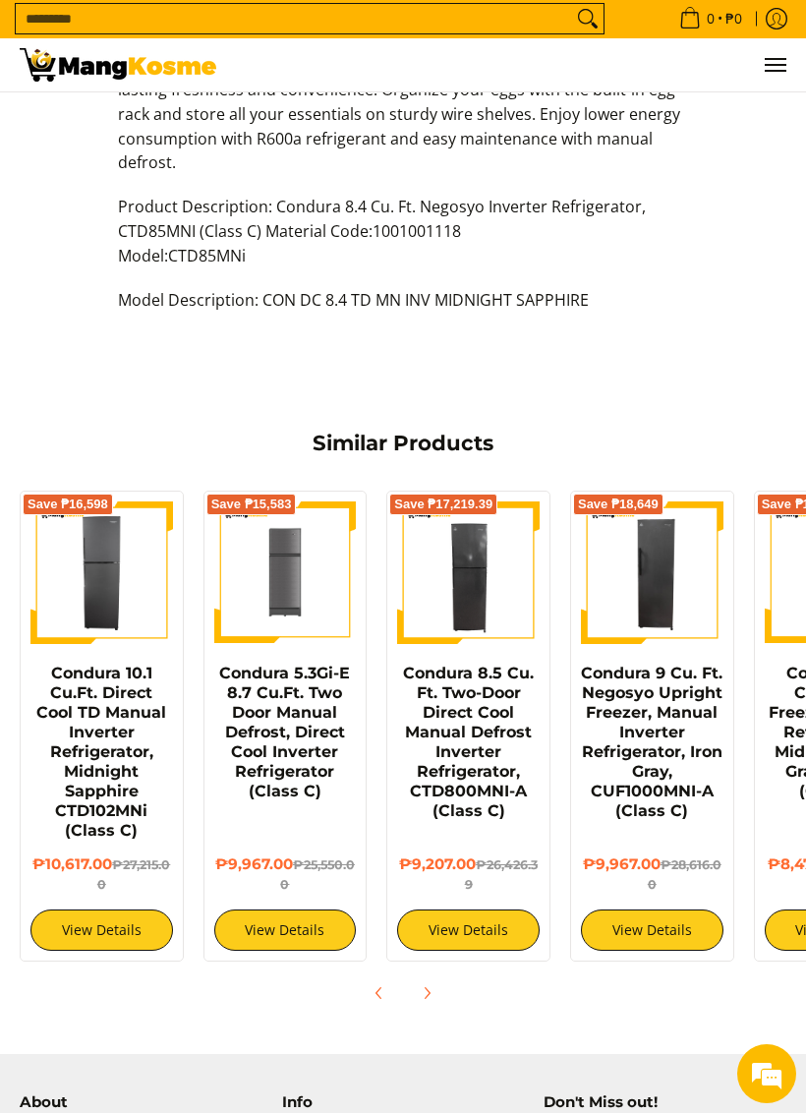
scroll to position [0, 0]
click at [71, 558] on img at bounding box center [101, 573] width 143 height 143
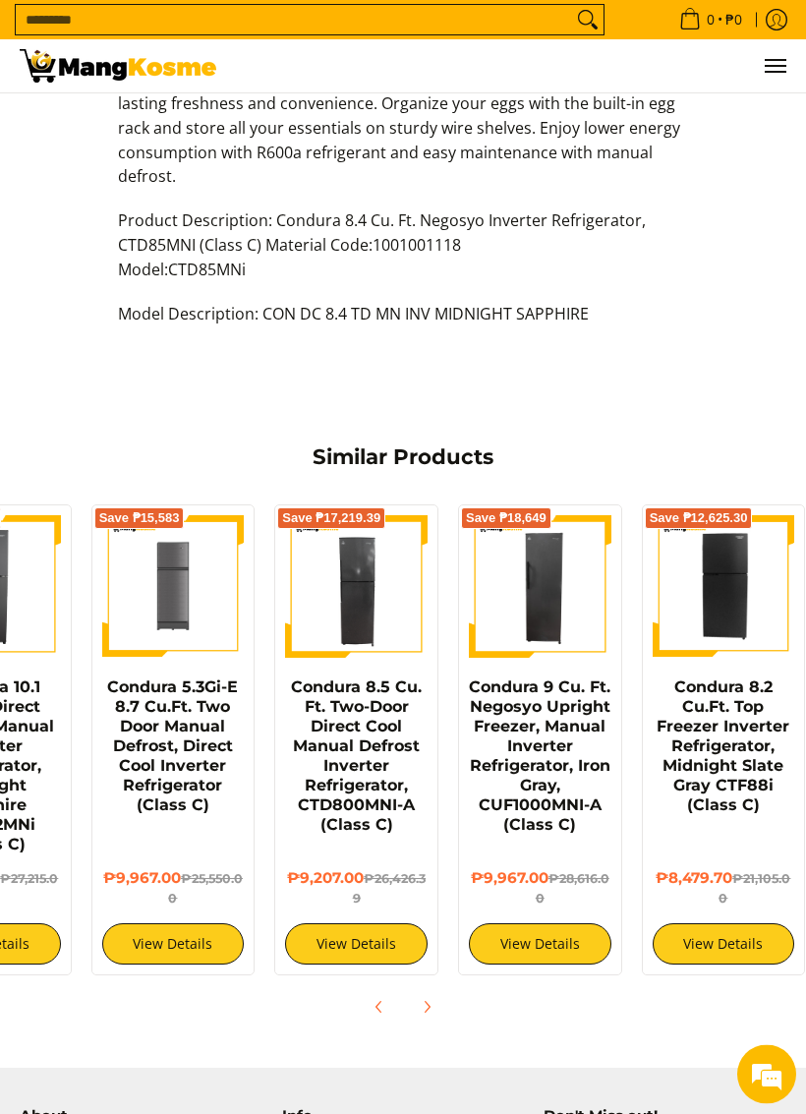
scroll to position [0, 111]
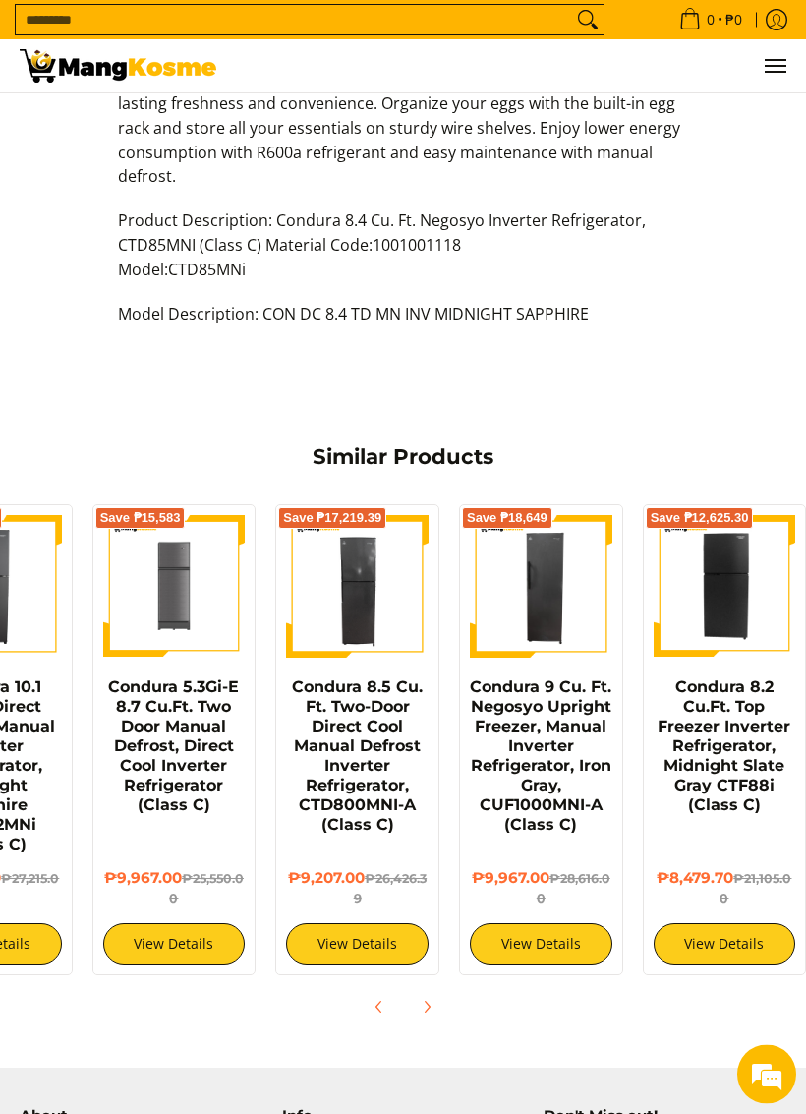
click at [501, 582] on img at bounding box center [541, 587] width 143 height 143
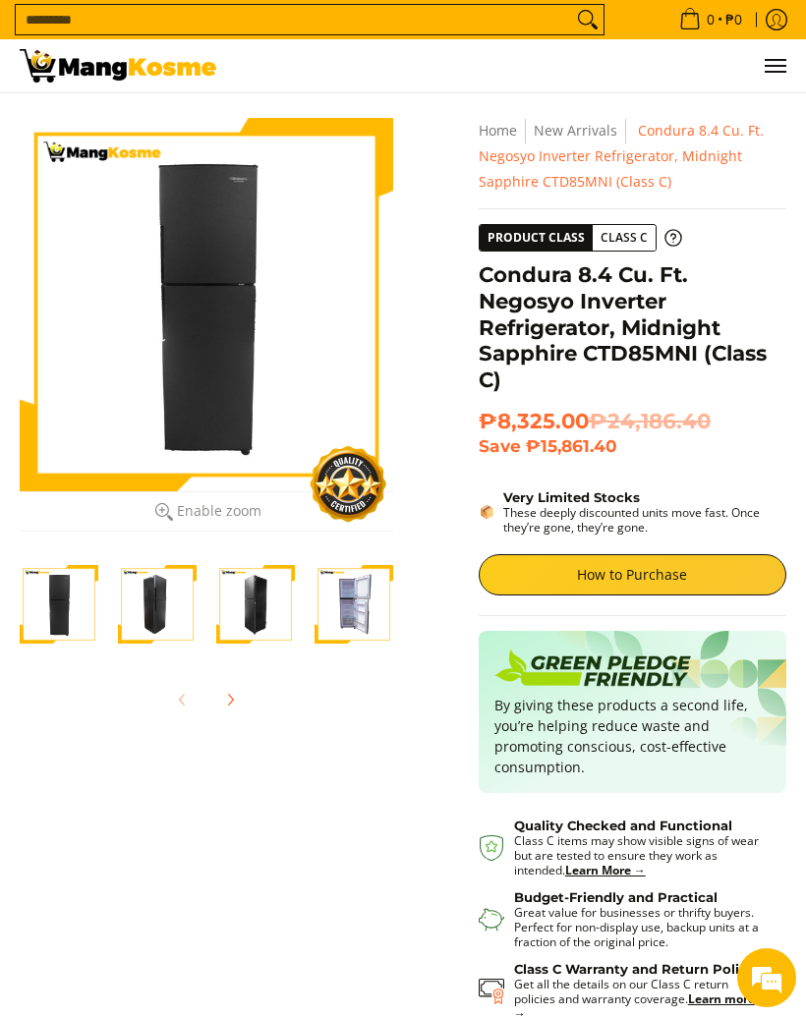
scroll to position [0, 0]
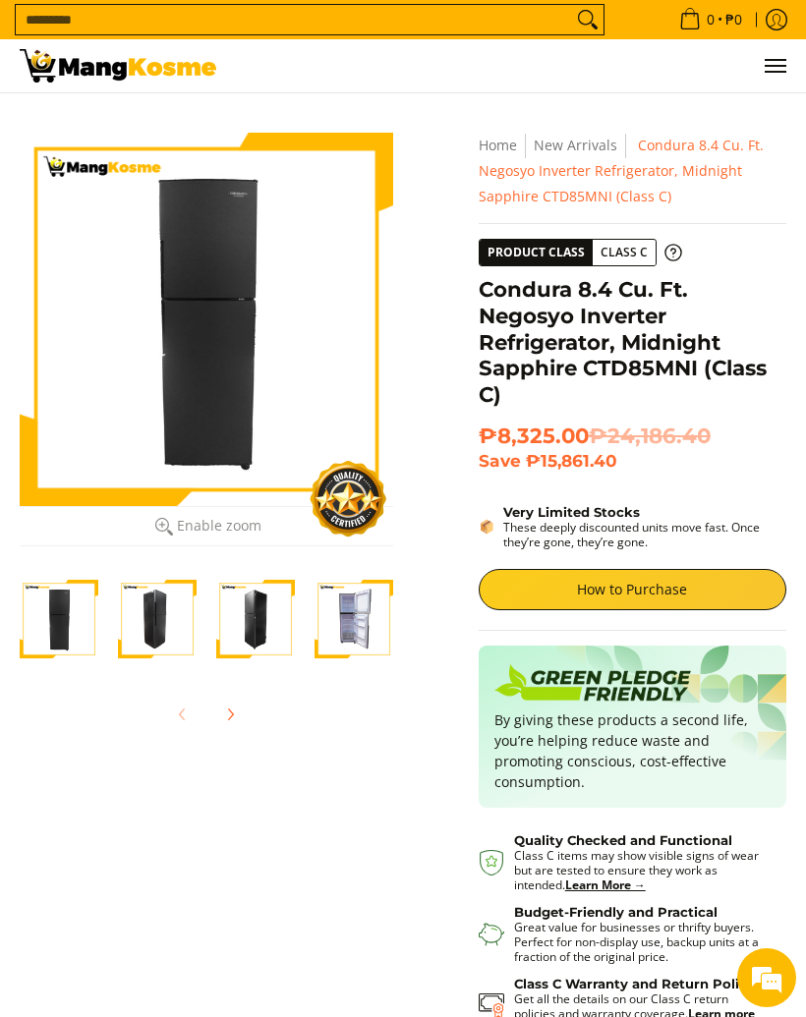
click at [741, 73] on ul "0 Log in Create an Account Search..." at bounding box center [511, 65] width 550 height 53
click at [770, 66] on span "Menu" at bounding box center [775, 66] width 24 height 0
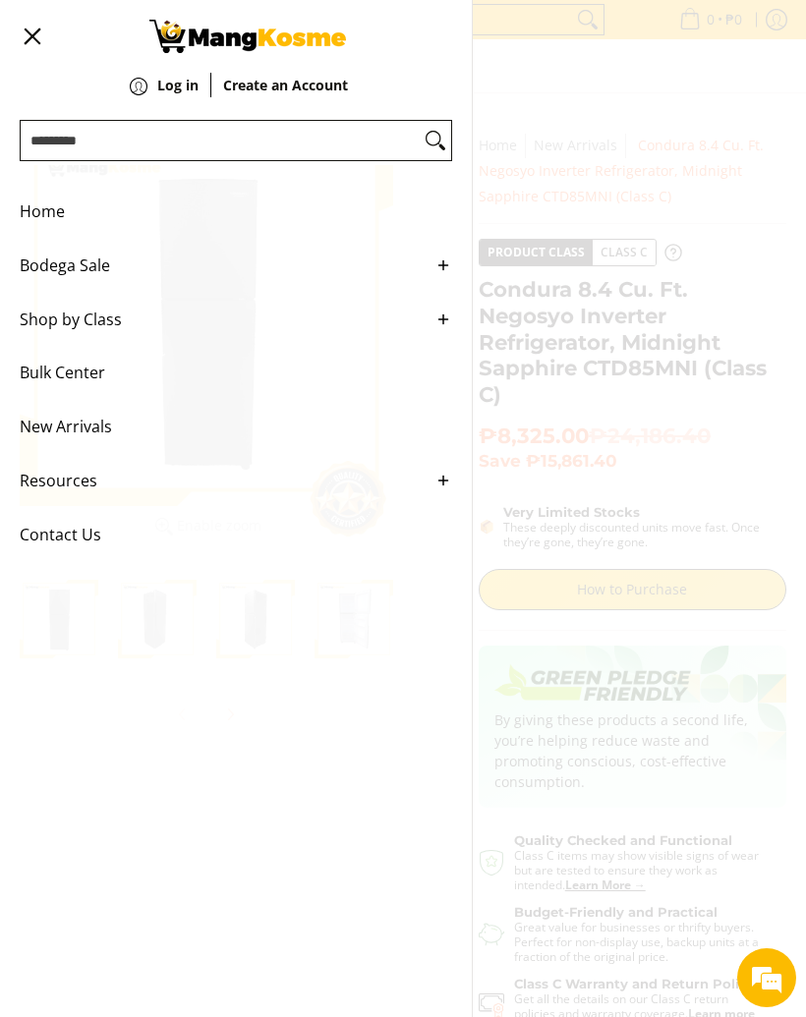
click at [31, 326] on span "Shop by Class" at bounding box center [221, 320] width 403 height 54
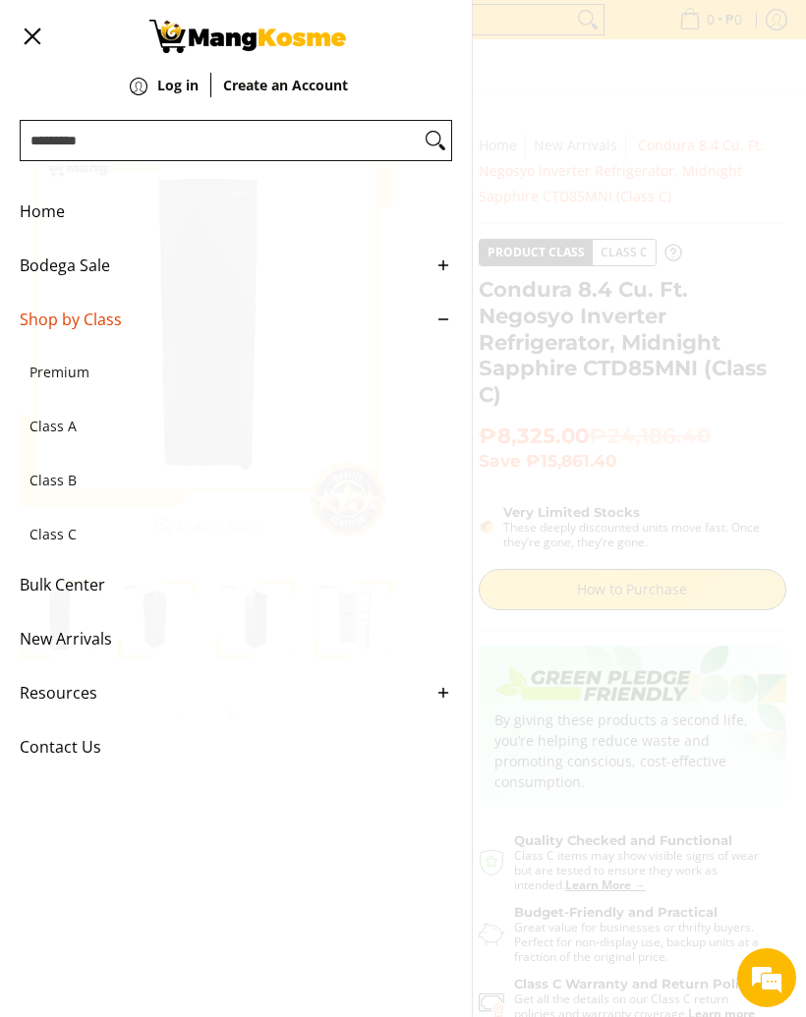
click at [37, 436] on span "Class A" at bounding box center [225, 427] width 393 height 54
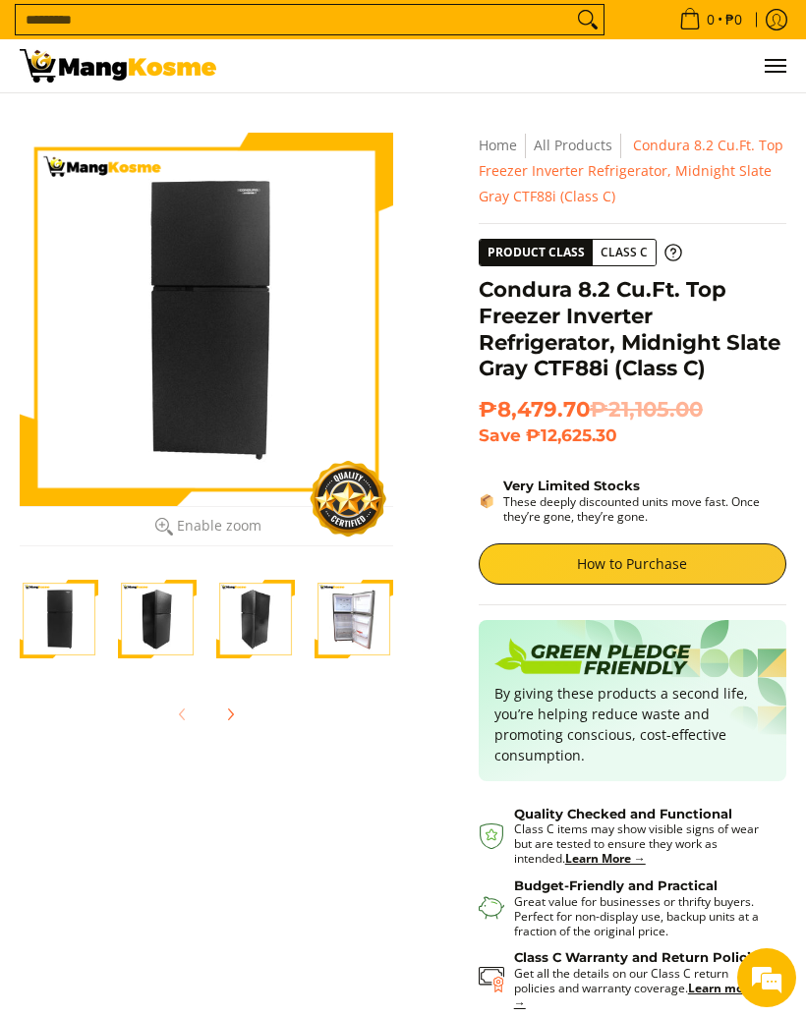
click at [362, 626] on img "Condura 8.2 Cu.Ft. Top Freezer Inverter Refrigerator, Midnight Slate Gray CTF88…" at bounding box center [354, 619] width 79 height 79
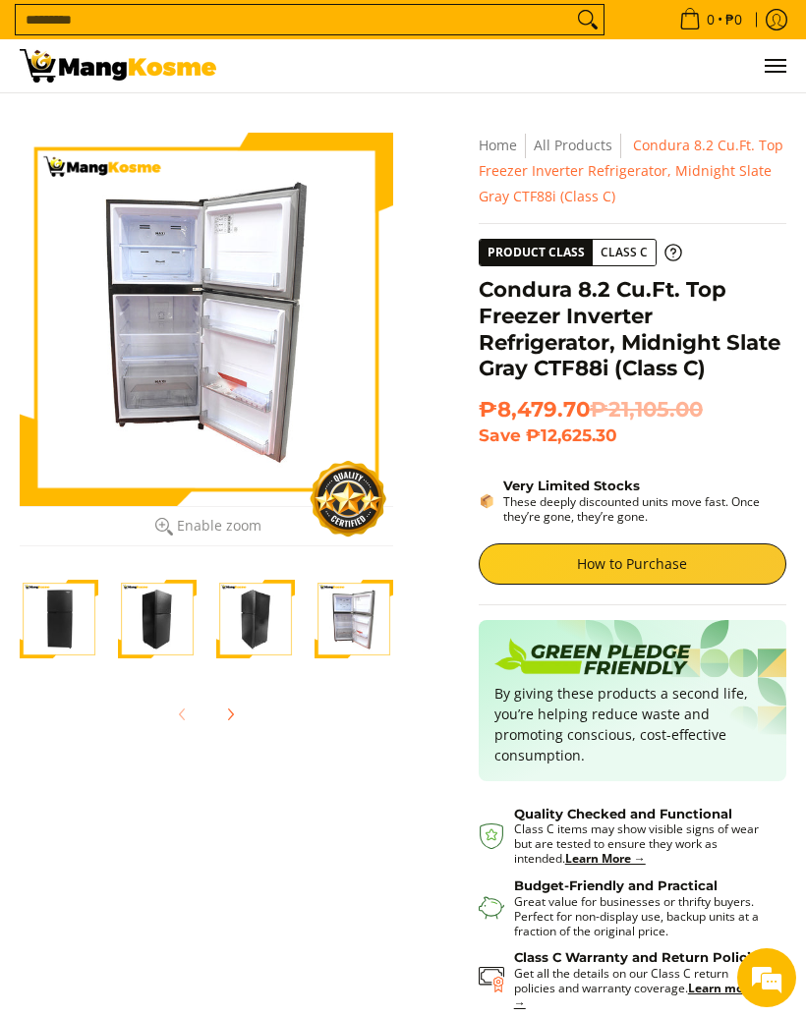
click at [336, 632] on img "Condura 8.2 Cu.Ft. Top Freezer Inverter Refrigerator, Midnight Slate Gray CTF88…" at bounding box center [354, 619] width 79 height 79
click at [159, 647] on img "Condura 8.2 Cu.Ft. Top Freezer Inverter Refrigerator, Midnight Slate Gray CTF88…" at bounding box center [157, 619] width 79 height 79
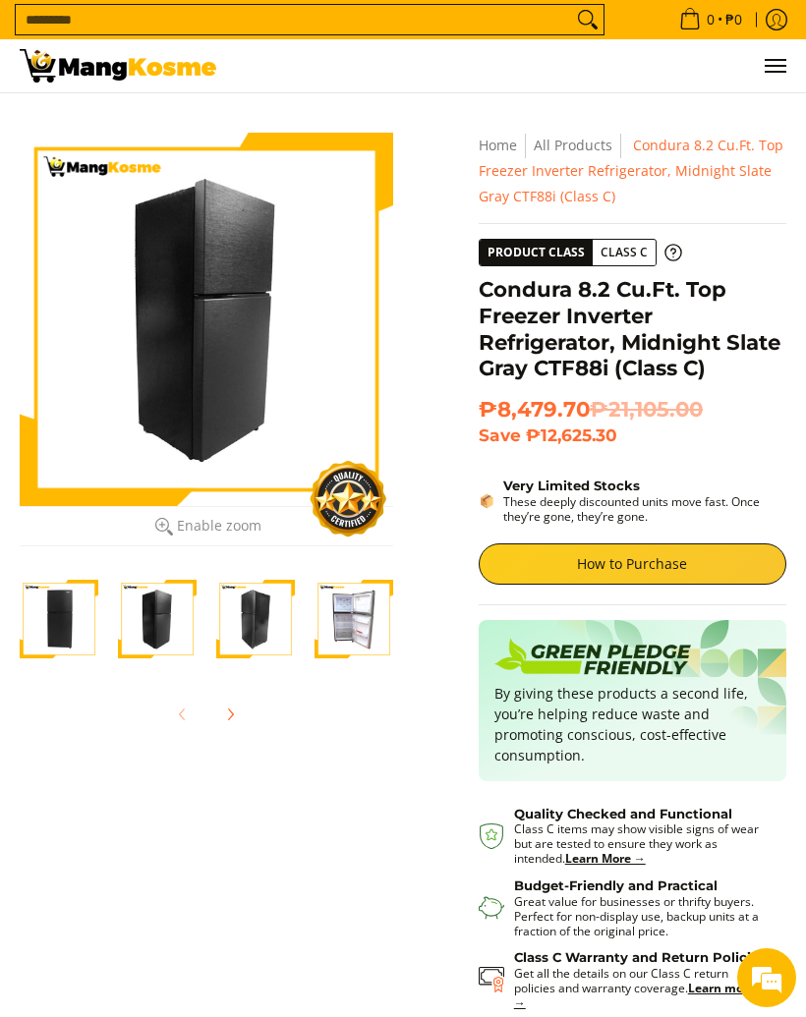
click at [48, 642] on img "Condura 8.2 Cu.Ft. Top Freezer Inverter Refrigerator, Midnight Slate Gray CTF88…" at bounding box center [59, 619] width 79 height 79
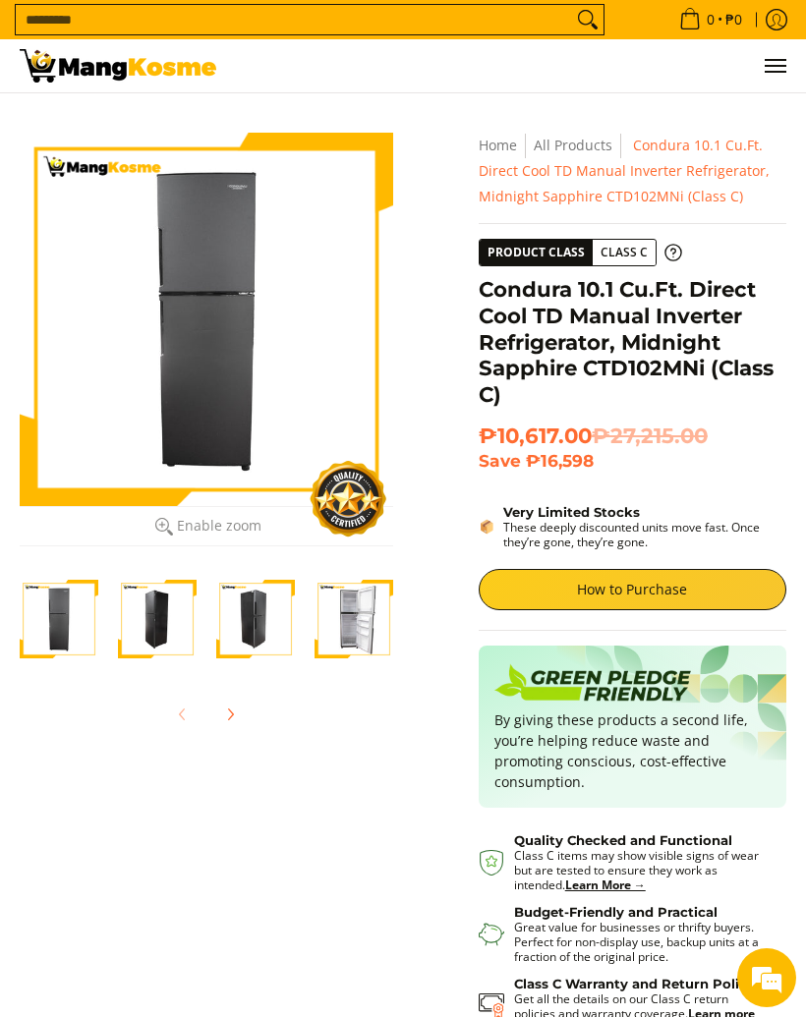
click at [344, 613] on img "Condura 10.1 Cu.Ft. Direct Cool TD Manual Inverter Refrigerator, Midnight Sapph…" at bounding box center [354, 619] width 79 height 79
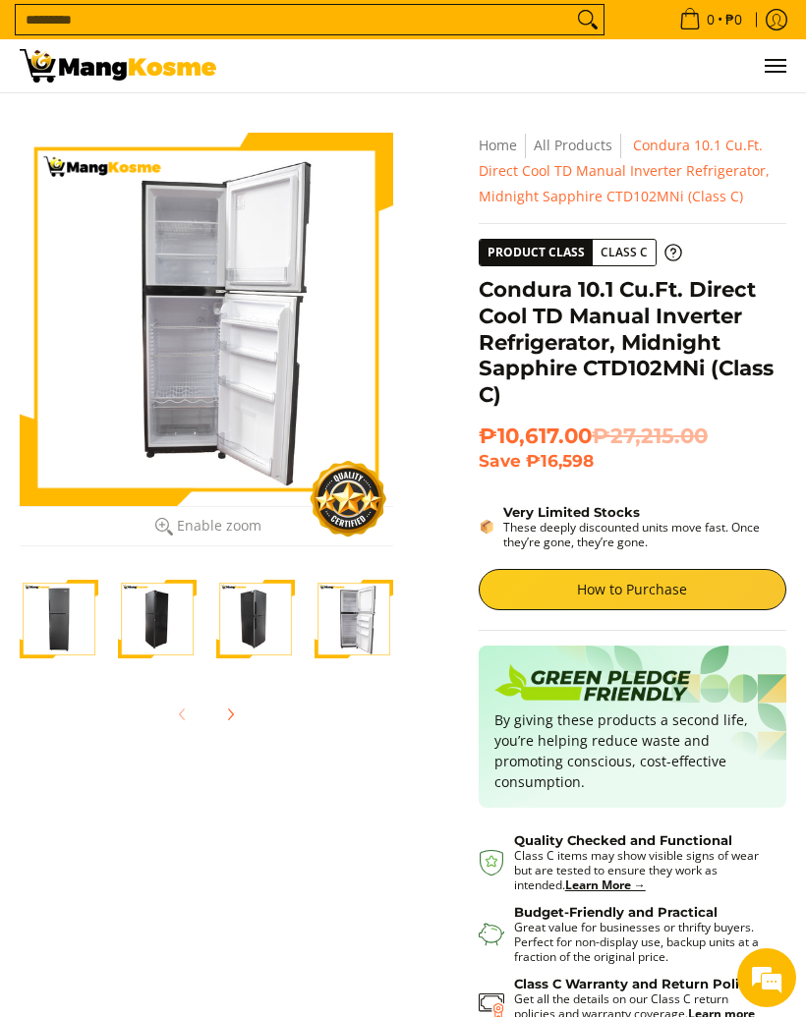
click at [9, 622] on div "Skip to Main Content Enable zoom Disable zoom Enable zoom Disable zoom Enable z…" at bounding box center [403, 668] width 806 height 1071
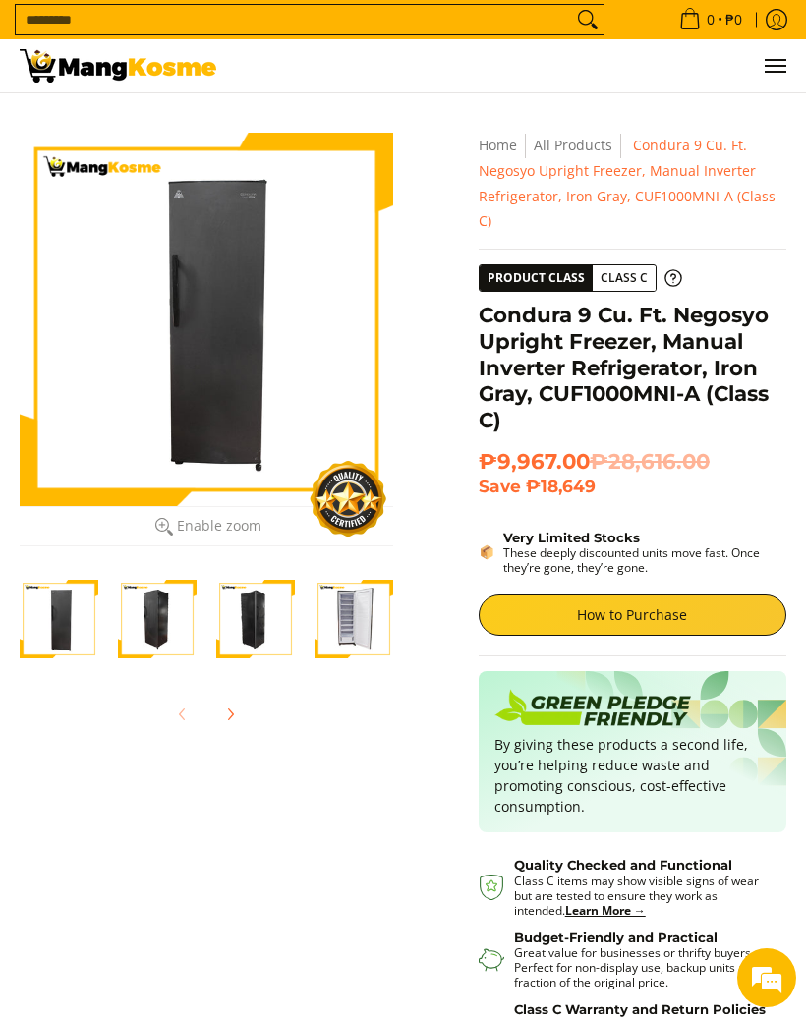
click at [347, 631] on img "Condura 9 Cu. Ft. Negosyo Upright Freezer, Manual Inverter Refrigerator, Iron G…" at bounding box center [354, 619] width 79 height 79
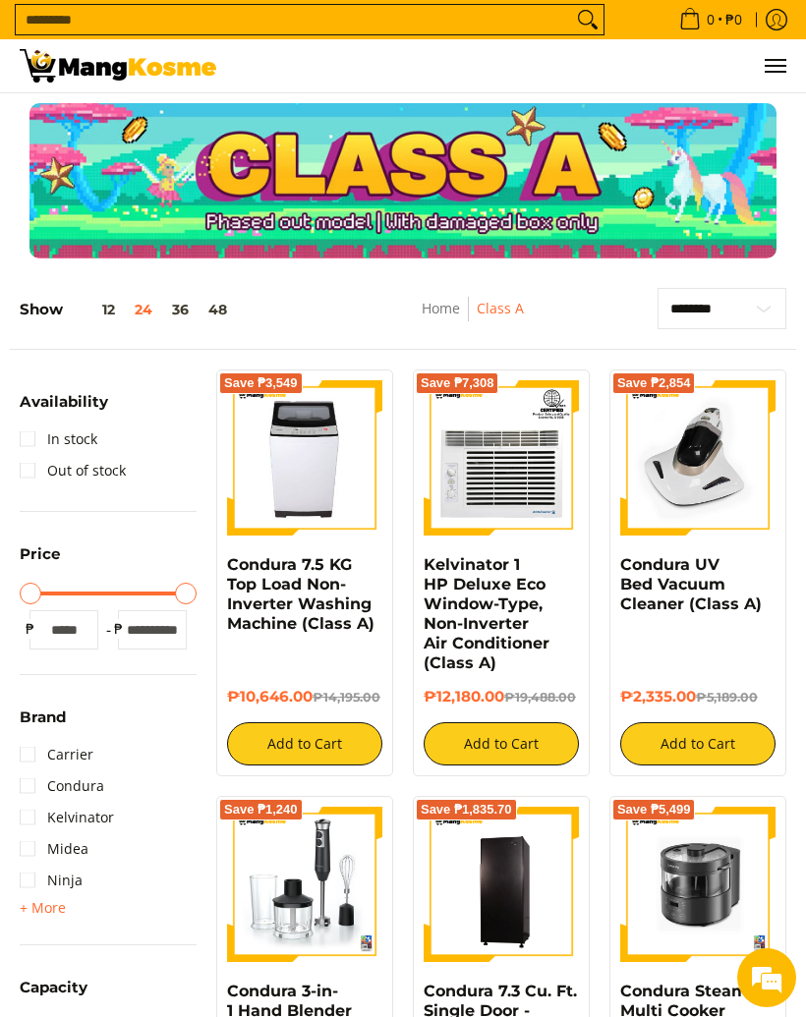
click at [766, 78] on button "Menu" at bounding box center [775, 65] width 24 height 53
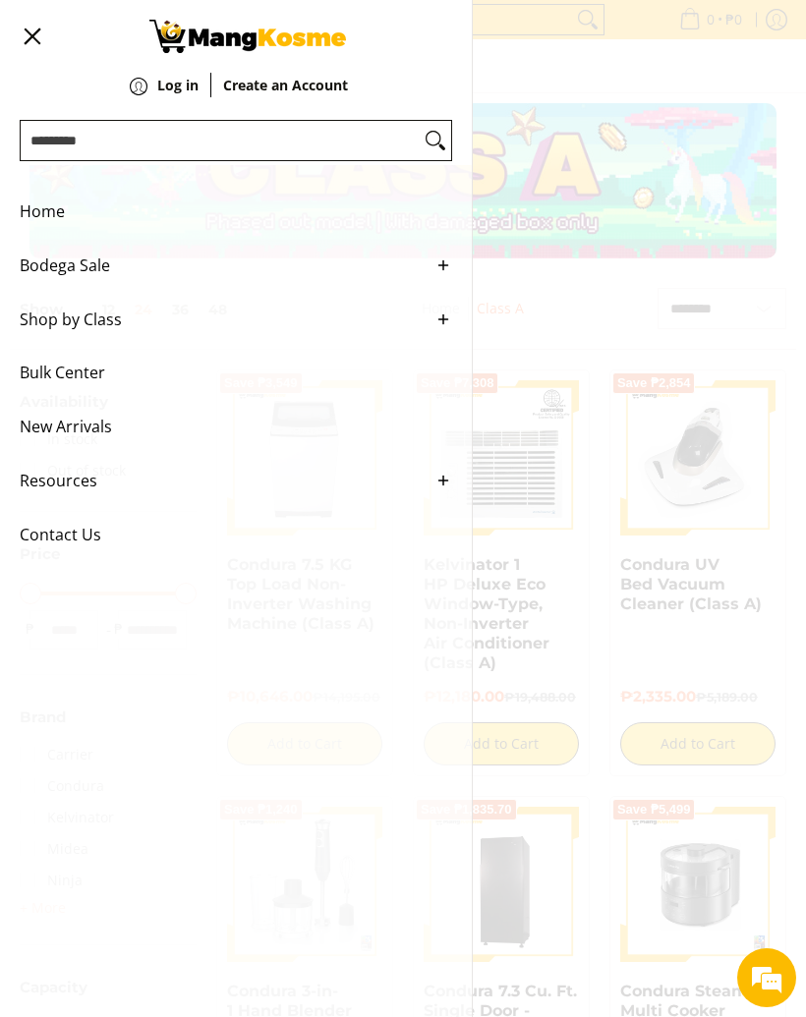
click at [49, 331] on span "Shop by Class" at bounding box center [221, 320] width 403 height 54
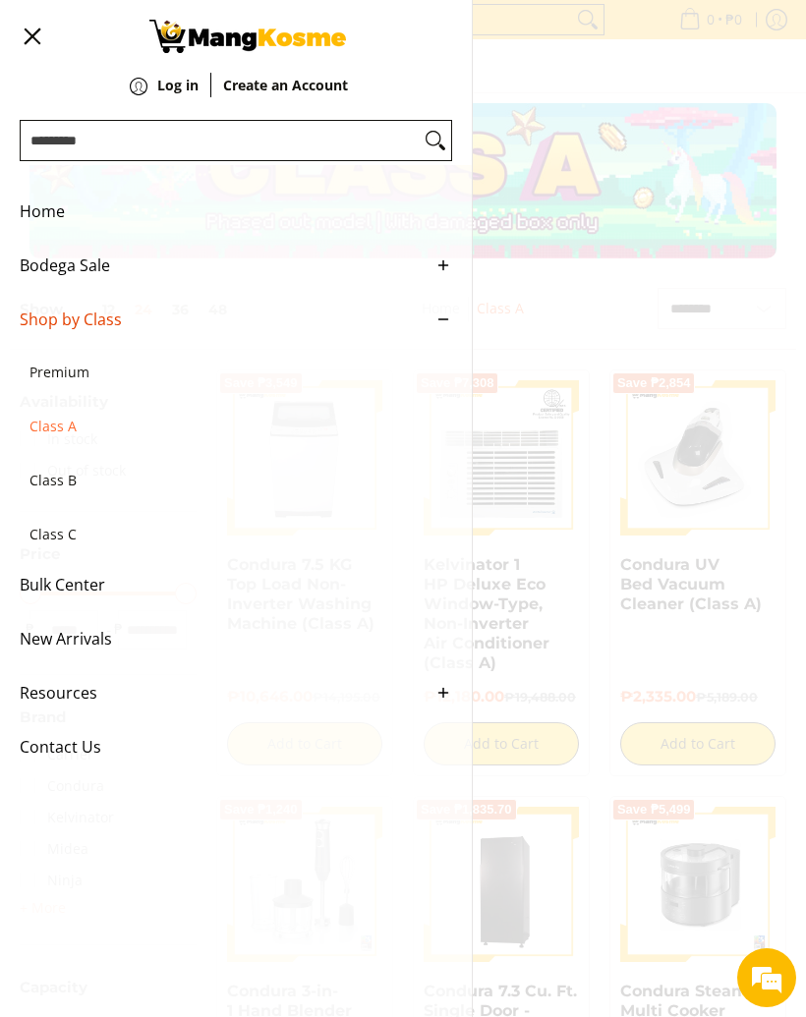
click at [34, 491] on span "Class B" at bounding box center [225, 481] width 393 height 54
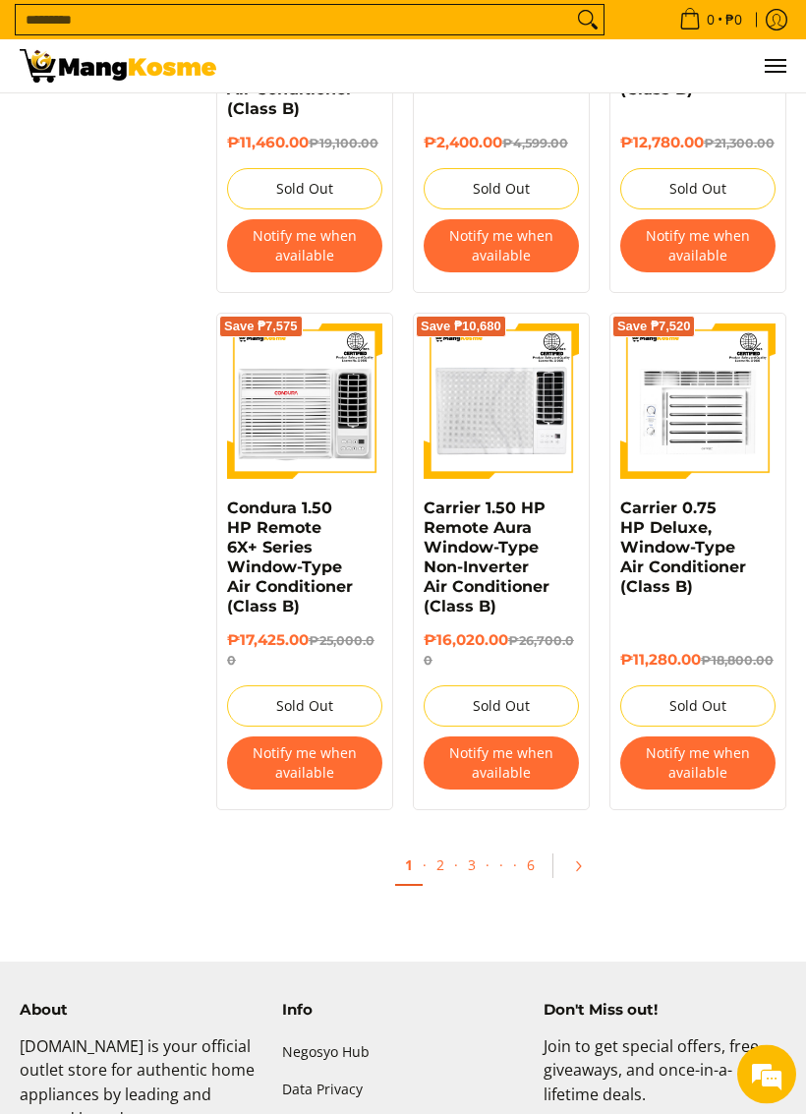
scroll to position [3435, 0]
click at [443, 871] on link "2" at bounding box center [441, 864] width 28 height 38
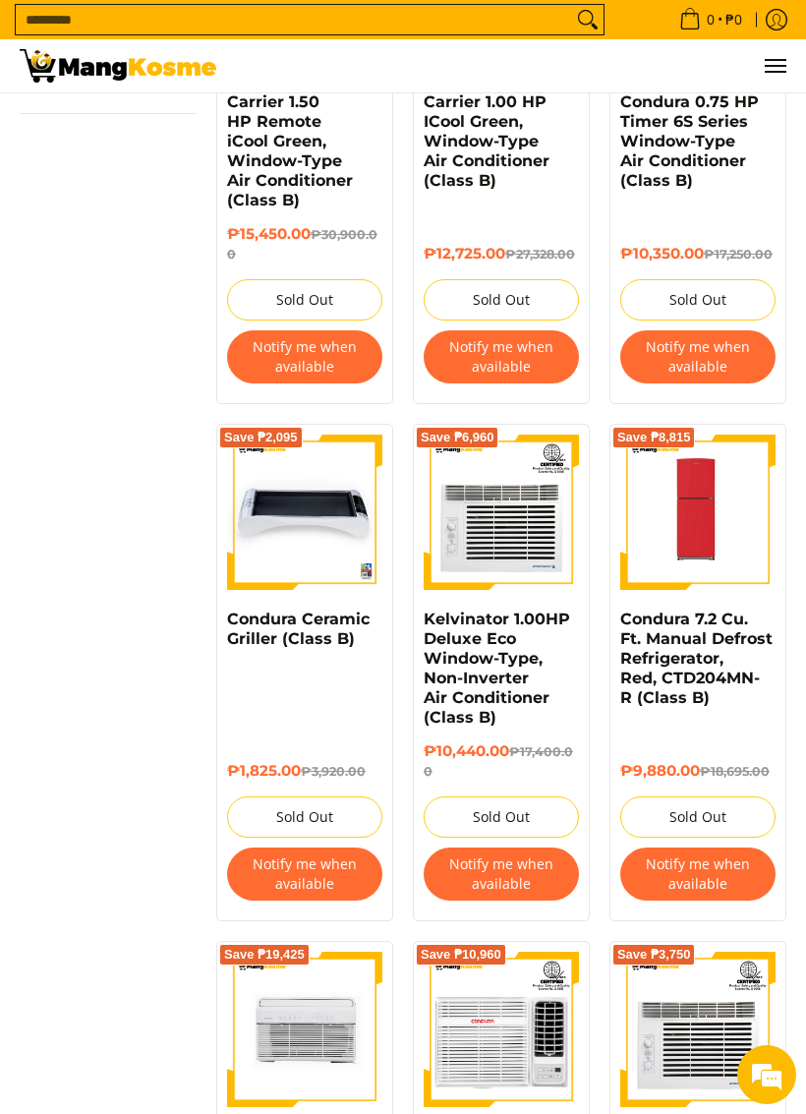
scroll to position [2512, 0]
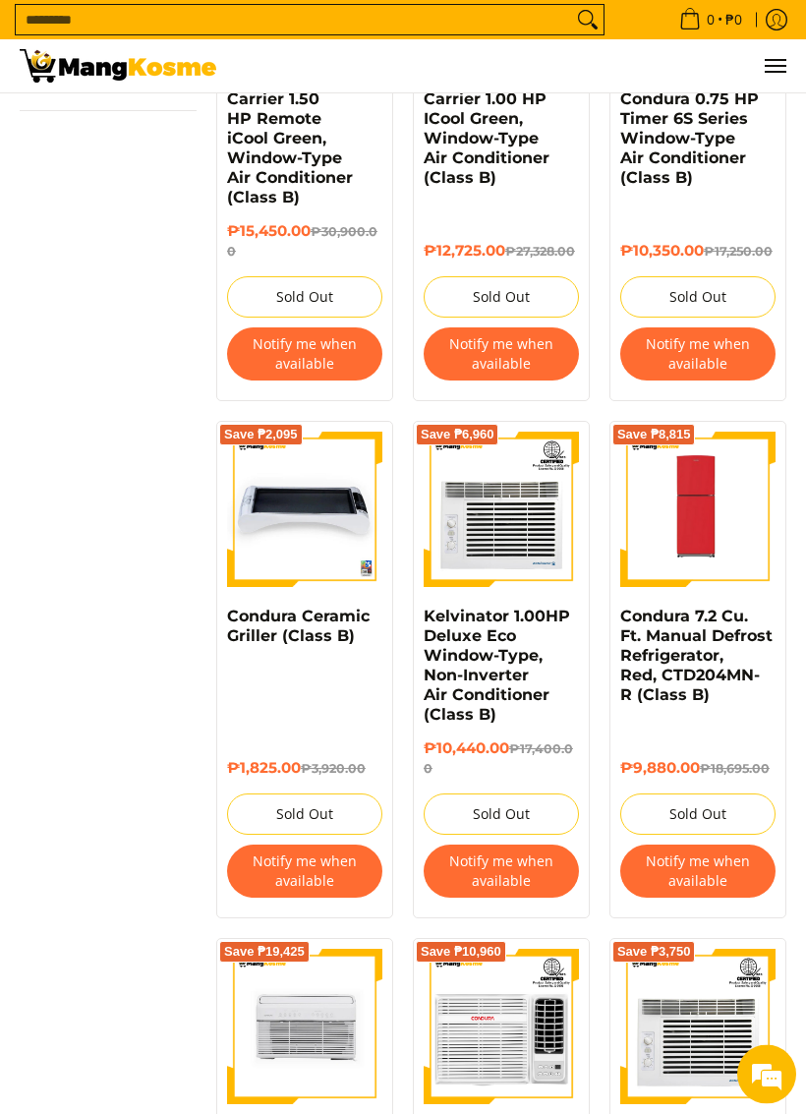
click at [676, 727] on div "₱9,880.00 ₱18,695.00 Sold Out Notify me when available" at bounding box center [697, 814] width 155 height 188
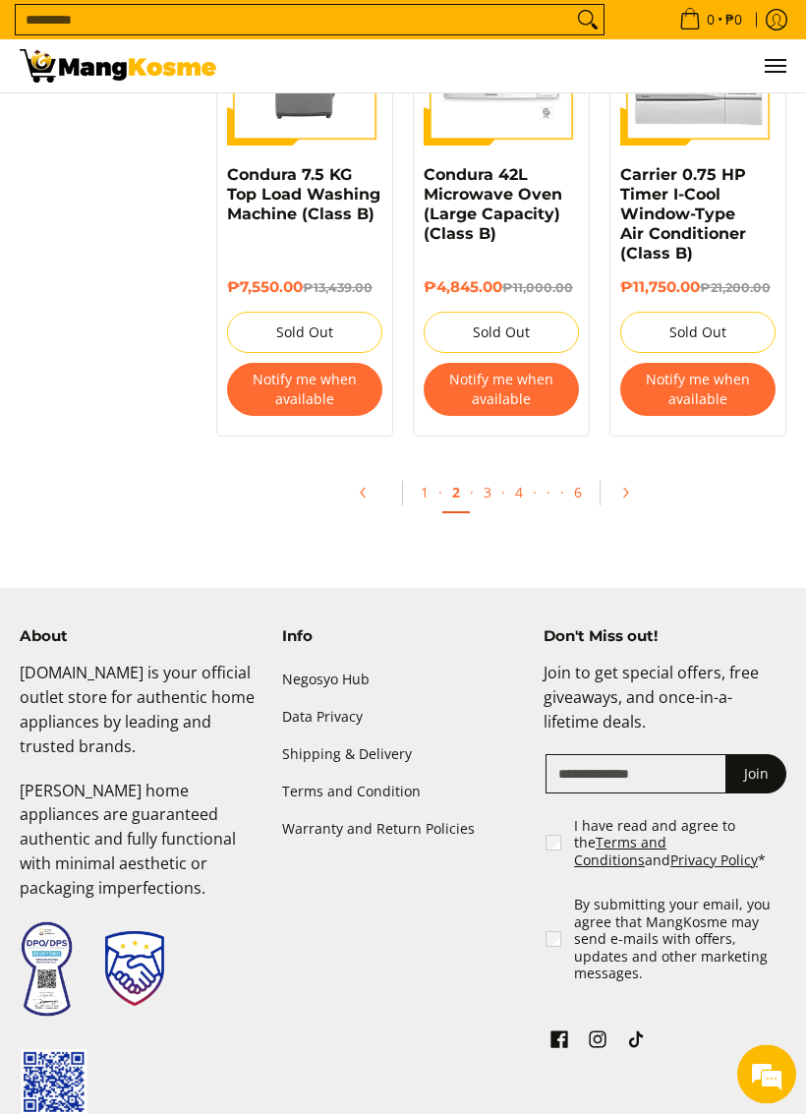
scroll to position [4136, 0]
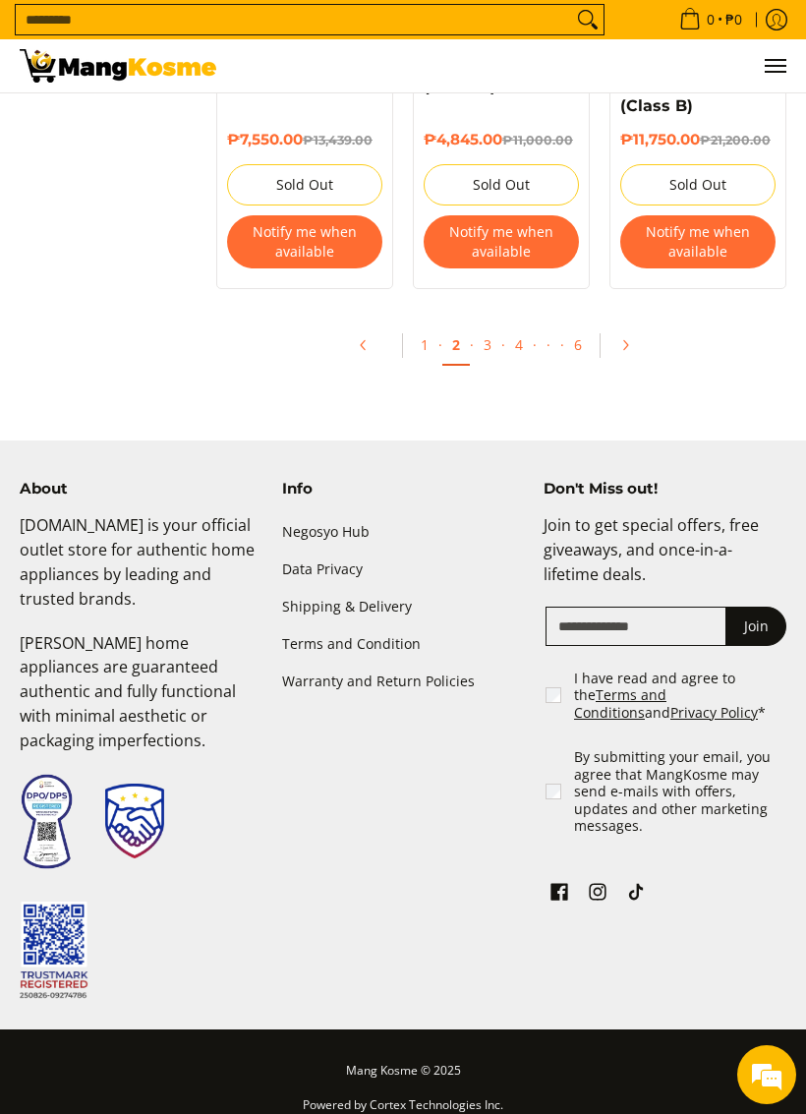
click at [494, 325] on link "3" at bounding box center [488, 344] width 28 height 38
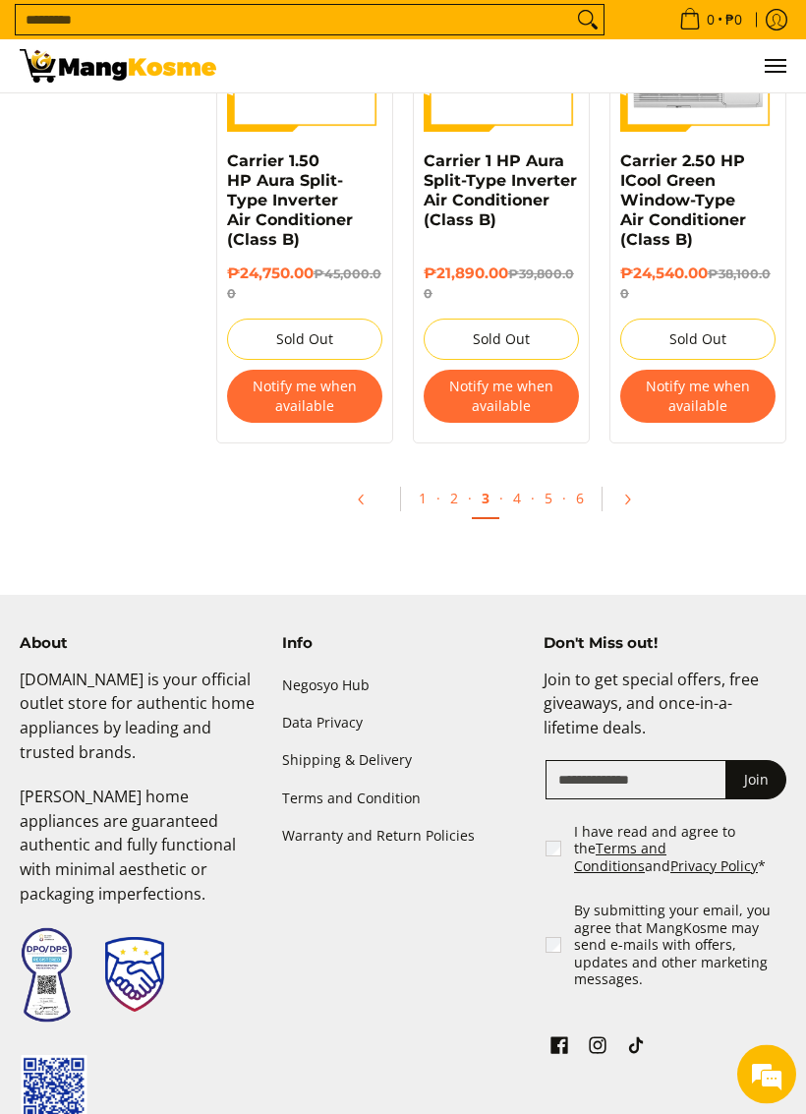
scroll to position [3963, 0]
click at [523, 504] on link "4" at bounding box center [517, 498] width 28 height 38
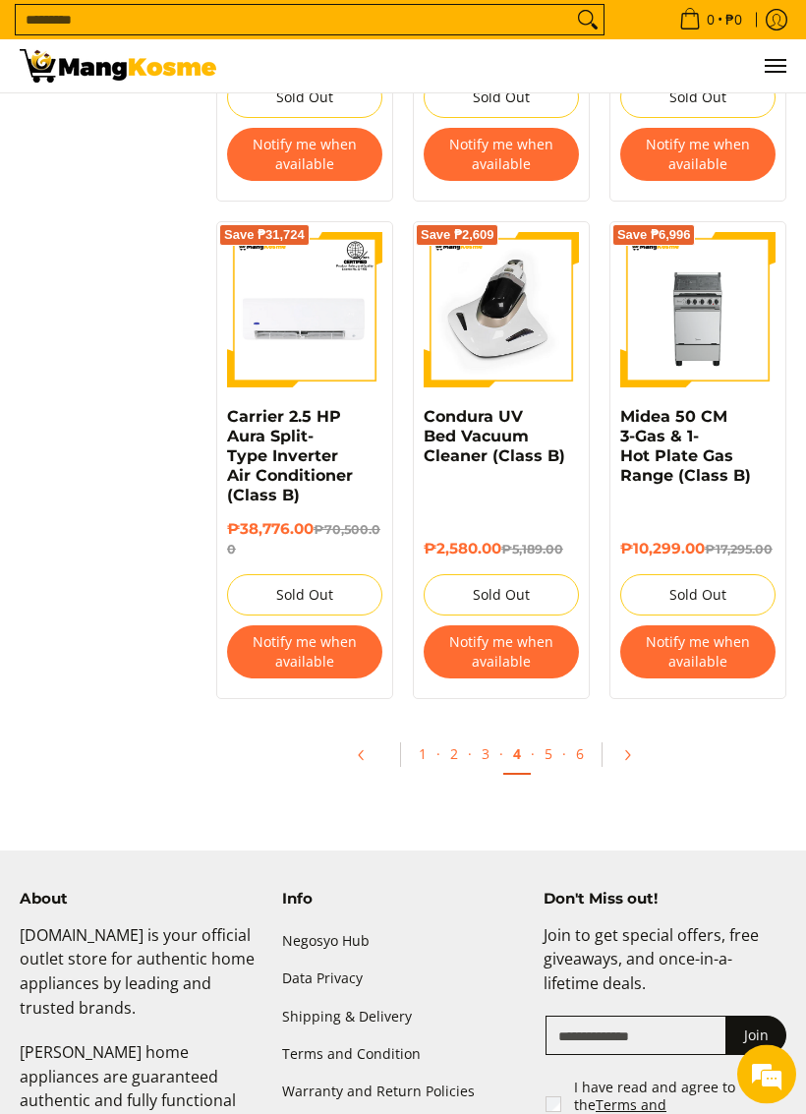
scroll to position [3648, 0]
click at [545, 734] on link "5" at bounding box center [549, 753] width 28 height 38
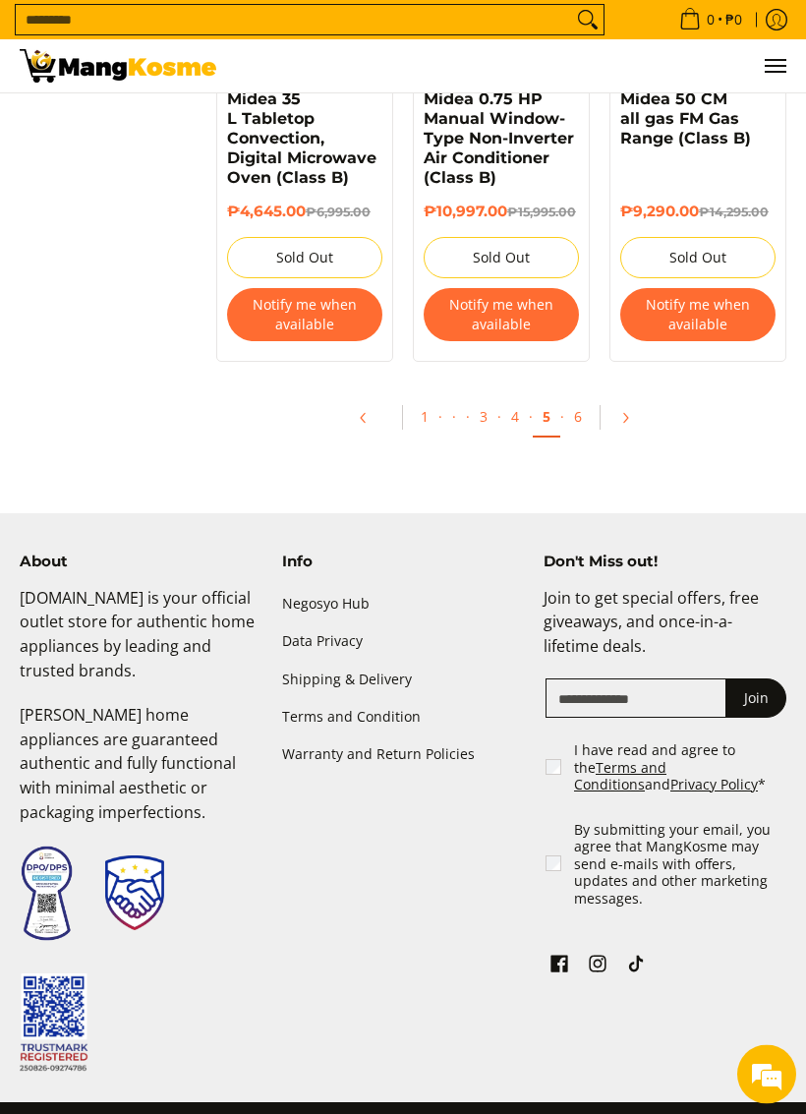
scroll to position [3848, 0]
click at [580, 435] on link "6" at bounding box center [578, 416] width 28 height 38
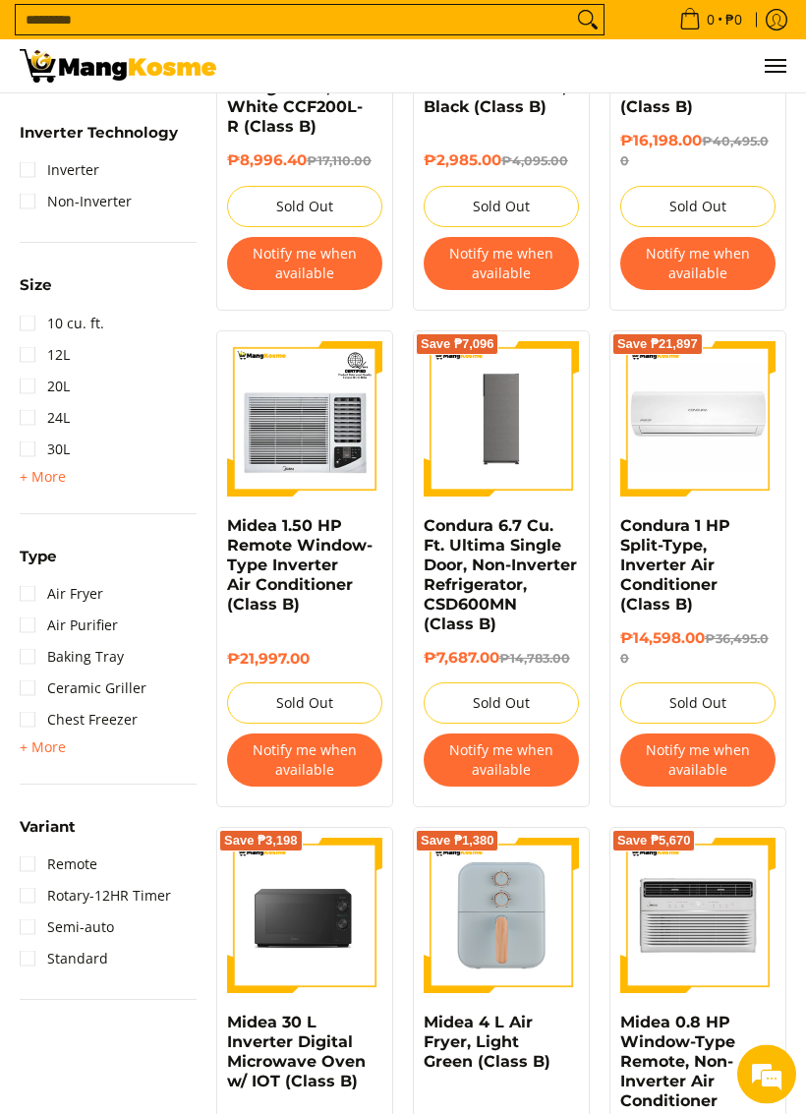
scroll to position [1625, 0]
click at [481, 589] on link "Condura 6.7 Cu. Ft. Ultima Single Door, Non-Inverter Refrigerator, CSD600MN (Cl…" at bounding box center [500, 574] width 153 height 117
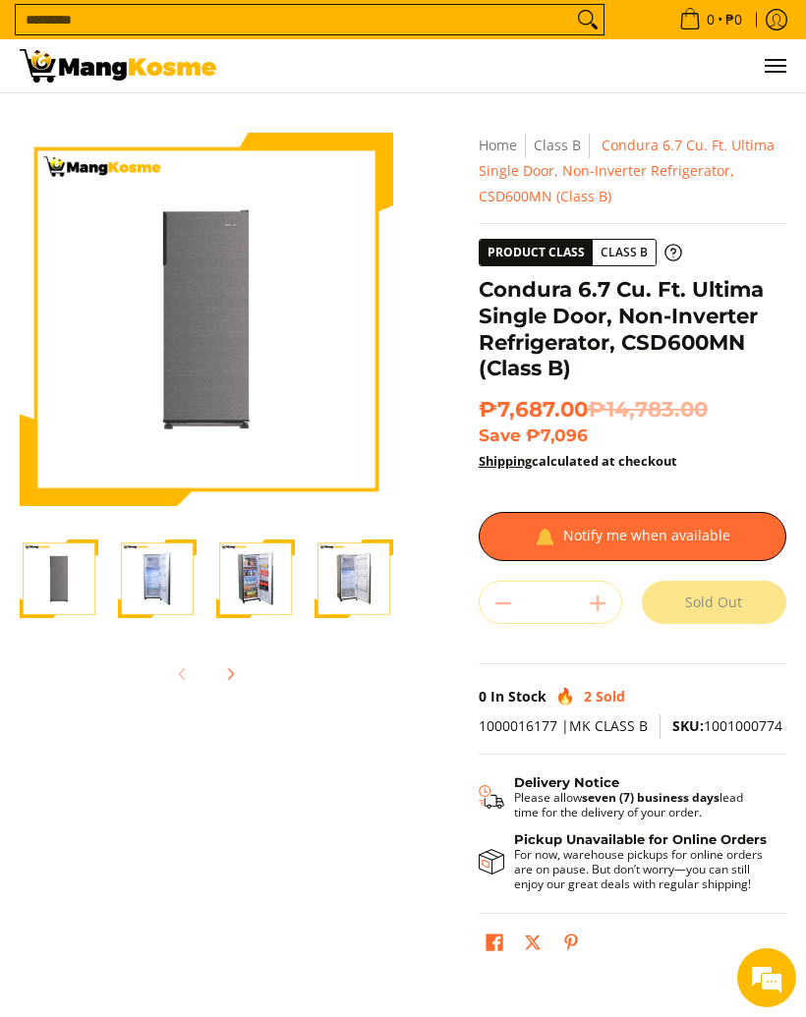
click at [38, 568] on img "condura-ultima-non-inveter-single-door-6.7-cubic-feet-refrigerator-mang-kosme" at bounding box center [59, 579] width 79 height 79
click at [150, 597] on img "Condura 6.7 Cu. Ft. Ultima Single Door, Non-Inverter Refrigerator, CSD600MN (Cl…" at bounding box center [157, 579] width 79 height 79
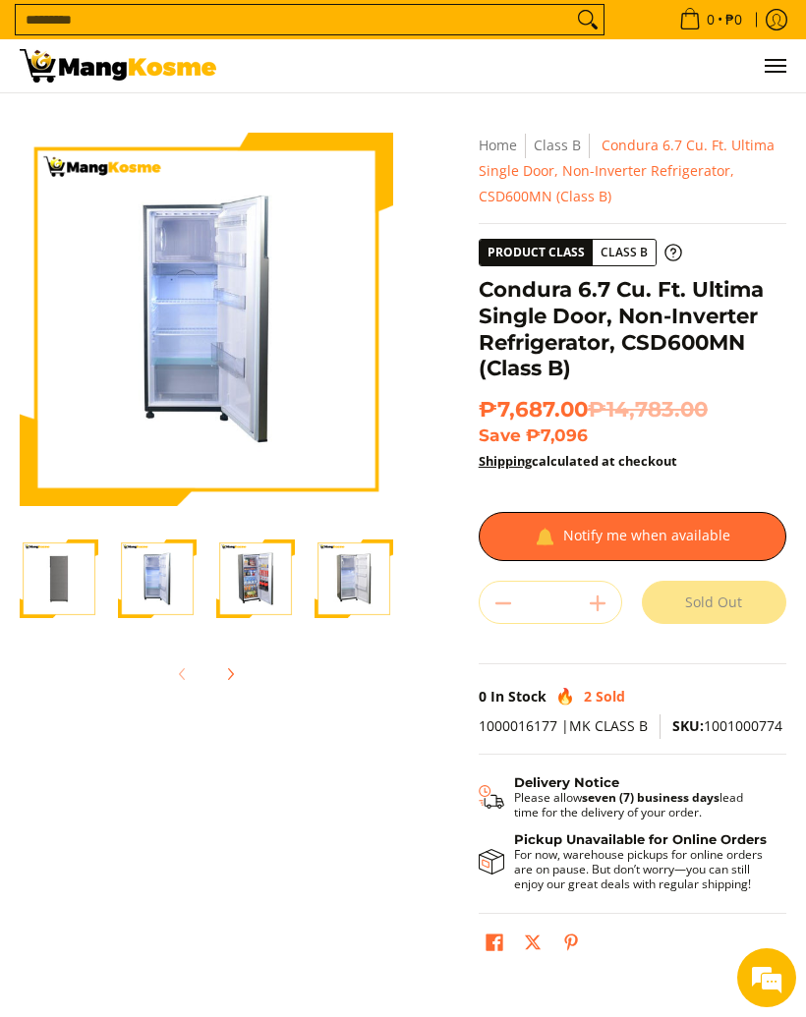
click at [230, 594] on img "Condura 6.7 Cu. Ft. Ultima Single Door, Non-Inverter Refrigerator, CSD600MN (Cl…" at bounding box center [255, 579] width 79 height 79
